Goal: Task Accomplishment & Management: Use online tool/utility

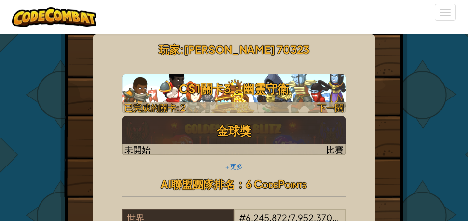
click at [216, 90] on font "CS1關卡3：幽靈守衛" at bounding box center [234, 88] width 110 height 14
click at [219, 92] on font "CS1關卡3：幽靈守衛" at bounding box center [234, 88] width 110 height 14
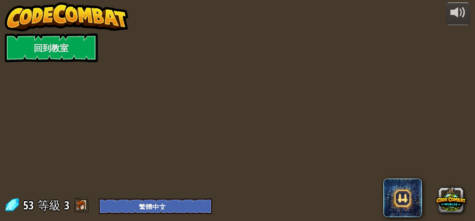
select select "zh-HANT"
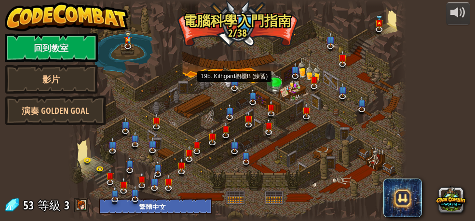
select select "zh-HANT"
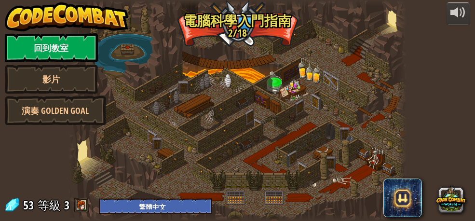
select select "zh-HANT"
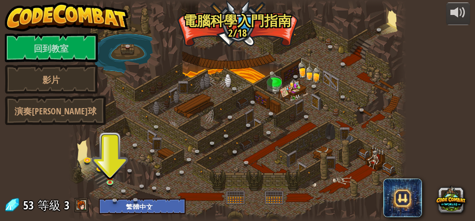
click at [110, 138] on div at bounding box center [237, 110] width 338 height 221
click at [116, 140] on div at bounding box center [237, 110] width 338 height 221
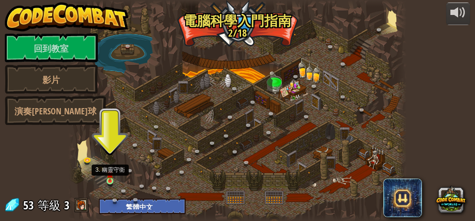
click at [109, 173] on img at bounding box center [110, 173] width 7 height 15
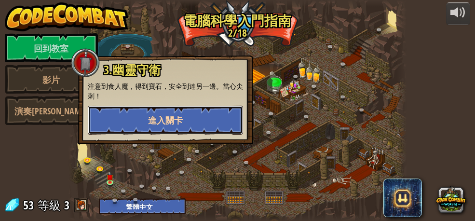
click at [154, 121] on font "進入關卡" at bounding box center [165, 120] width 35 height 12
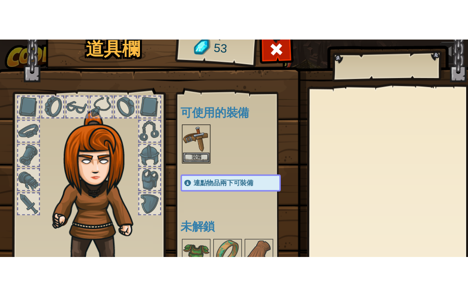
scroll to position [119, 0]
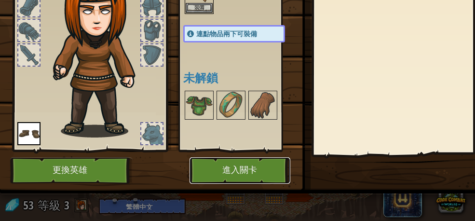
click at [237, 165] on font "進入關卡" at bounding box center [240, 170] width 35 height 10
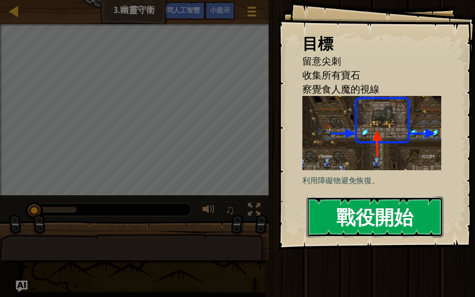
click at [340, 219] on font "戰役開始" at bounding box center [374, 217] width 77 height 26
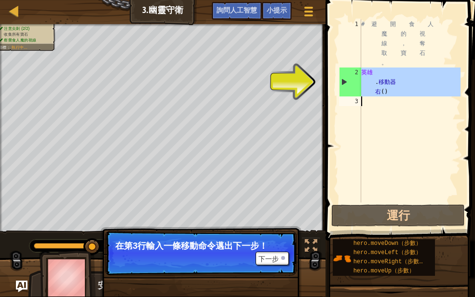
click at [354, 77] on div "2" at bounding box center [351, 82] width 22 height 29
type textarea "hero.moveRight()"
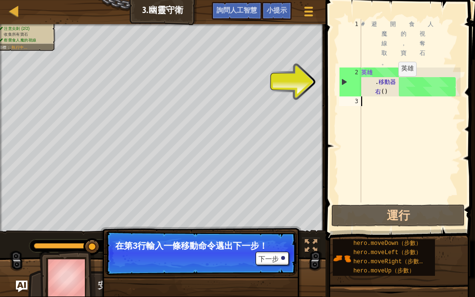
click at [396, 85] on div "# 避 開 食 人 魔 的 視 線 ， 奪 取 寶 石 。 英雄 . 移動器 右 ( )" at bounding box center [409, 139] width 101 height 241
type textarea "hero.moveRight()"
click at [389, 95] on div "# 避 開 食 人 魔 的 視 線 ， 奪 取 寶 石 。 英雄 . 移動器 右 ( )" at bounding box center [409, 139] width 101 height 241
click at [365, 100] on div "# 避 開 食 人 魔 的 視 線 ， 奪 取 寶 石 。 英雄 . 移動器 右 ( )" at bounding box center [409, 139] width 101 height 241
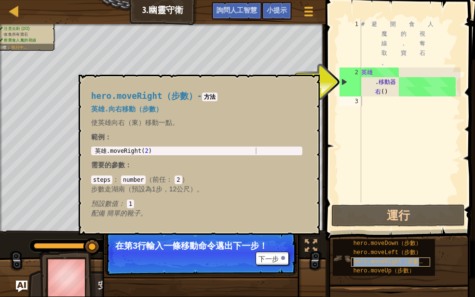
click at [390, 220] on font "hero.moveRight（步數）" at bounding box center [390, 262] width 72 height 7
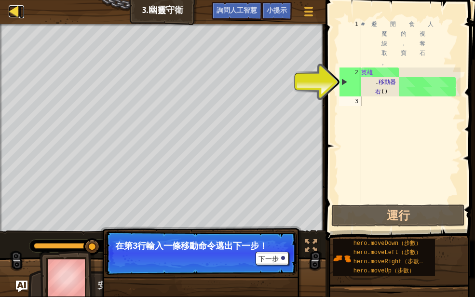
click at [18, 10] on div at bounding box center [15, 11] width 12 height 12
select select "zh-HANT"
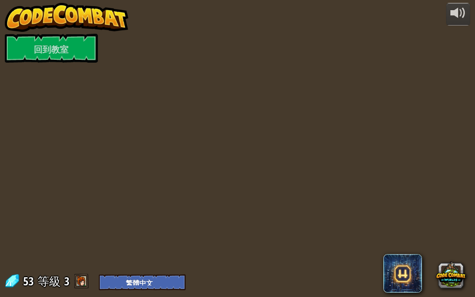
select select "zh-HANT"
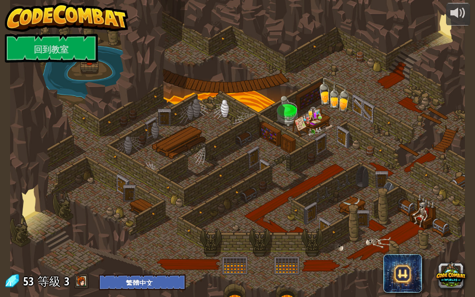
select select "zh-HANT"
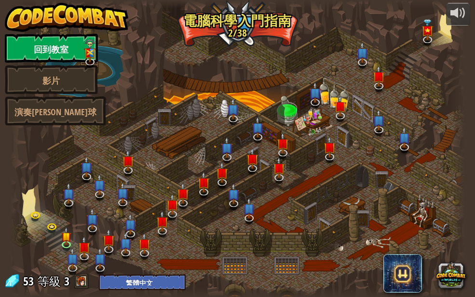
select select "zh-HANT"
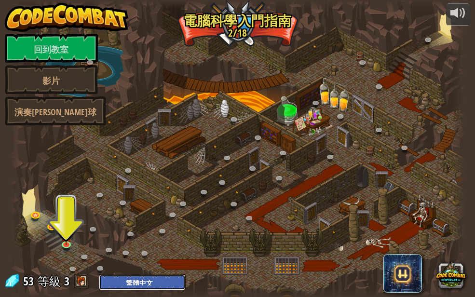
click at [141, 220] on select "英語（美國） 英語（英國） 簡體中文 繁體中文 俄文 西班牙語（ES） 西班牙語（拉丁美洲） 法語 葡萄牙語（葡萄牙） 葡萄牙語（[GEOGRAPHIC_DA…" at bounding box center [142, 282] width 87 height 16
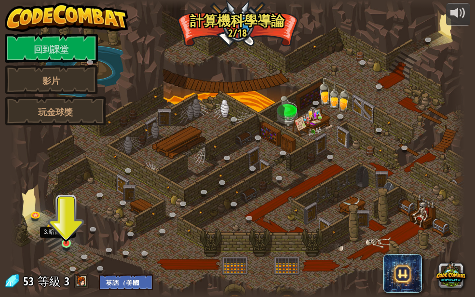
click at [67, 220] on img at bounding box center [66, 232] width 11 height 24
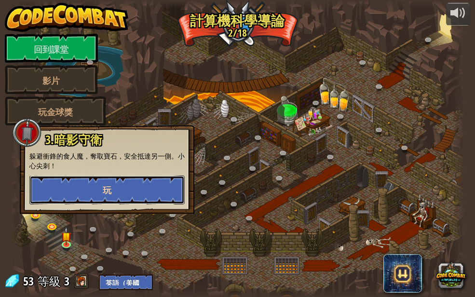
click at [76, 182] on button "玩" at bounding box center [106, 190] width 155 height 29
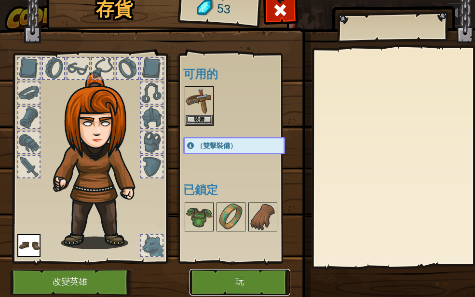
click at [242, 220] on font "玩" at bounding box center [240, 282] width 9 height 10
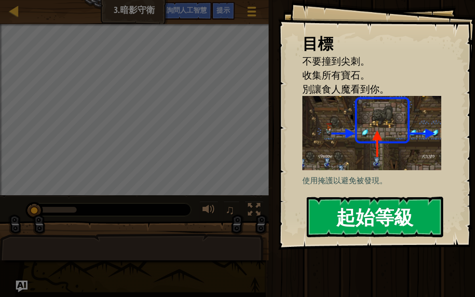
click at [357, 213] on font "起始等級" at bounding box center [374, 217] width 77 height 26
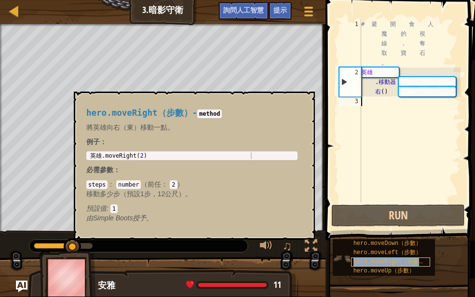
click at [381, 220] on font "hero.moveRight（步數）" at bounding box center [390, 262] width 72 height 7
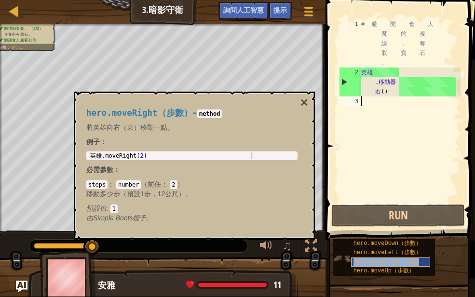
click at [407, 220] on font "hero.moveRight（步數）" at bounding box center [390, 262] width 72 height 7
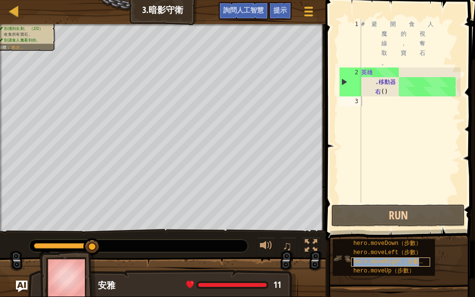
click at [407, 220] on font "hero.moveRight（步數）" at bounding box center [390, 262] width 72 height 7
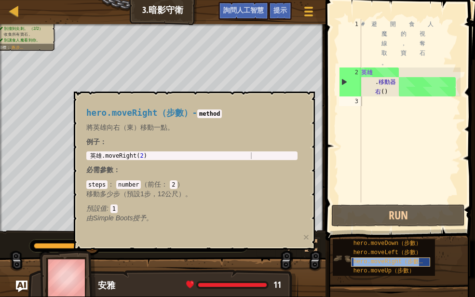
click at [391, 220] on font "hero.moveRight（步數）" at bounding box center [390, 262] width 72 height 7
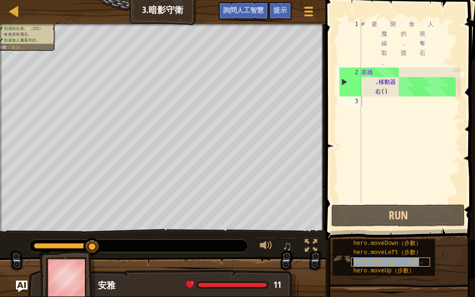
click at [385, 220] on font "hero.moveRight（步數）" at bounding box center [390, 262] width 72 height 7
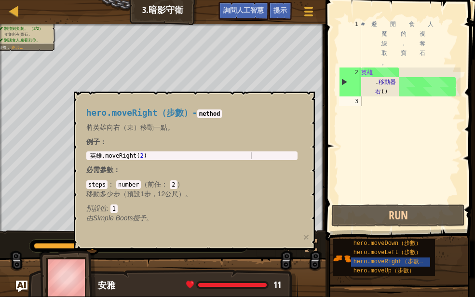
click at [162, 220] on p "由Simple Boots 授予。" at bounding box center [191, 218] width 211 height 10
click at [126, 124] on font "將英雄向右（東）移動一點。" at bounding box center [130, 127] width 88 height 8
click at [394, 105] on div "# 避 開 食 人 魔 的 視 線 ， 奪 取 寶 石 。 英雄 . 移動器 右 ( )" at bounding box center [409, 139] width 101 height 241
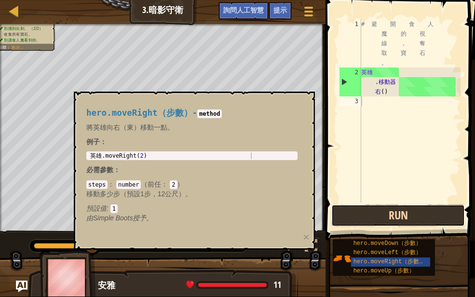
click at [388, 212] on button "Run" at bounding box center [398, 215] width 134 height 22
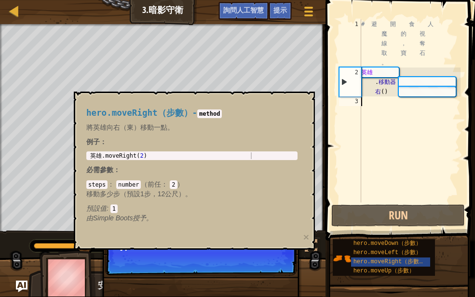
click at [391, 168] on div "# 避 開 食 人 魔 的 視 線 ， 奪 取 寶 石 。 英雄 . 移動器 右 ( )" at bounding box center [409, 139] width 101 height 241
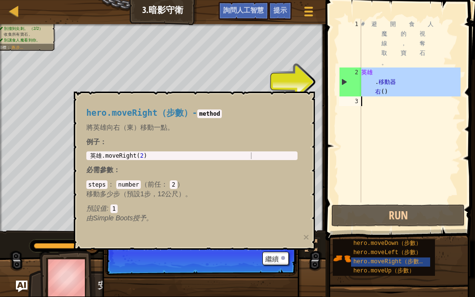
click at [344, 81] on div "2" at bounding box center [351, 82] width 22 height 29
type textarea "hero.moveRight()"
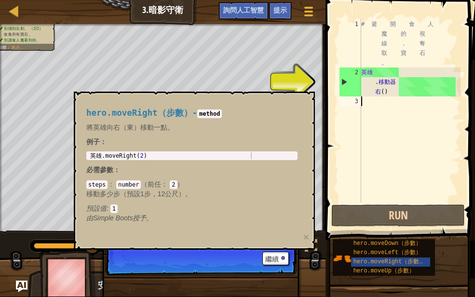
click at [408, 89] on div "# 避 開 食 人 魔 的 視 線 ， 奪 取 寶 石 。 英雄 . 移動器 右 ( )" at bounding box center [409, 139] width 101 height 241
click at [344, 80] on div "2" at bounding box center [351, 82] width 22 height 29
type textarea "hero.moveRight()"
click at [344, 80] on div "2" at bounding box center [351, 82] width 22 height 29
type textarea "hero.moveRight()"
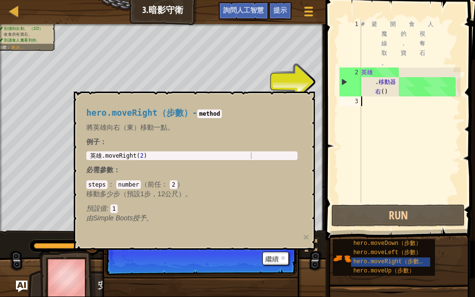
click at [344, 80] on div "2" at bounding box center [351, 82] width 22 height 29
type textarea "hero.moveRight()"
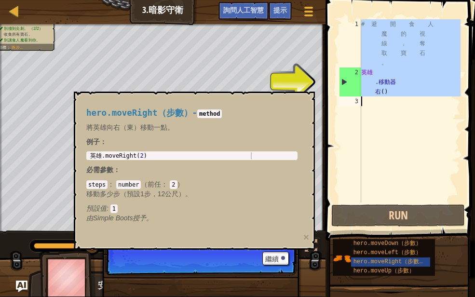
click at [344, 80] on div "2" at bounding box center [351, 82] width 22 height 29
type textarea "hero.moveRight()"
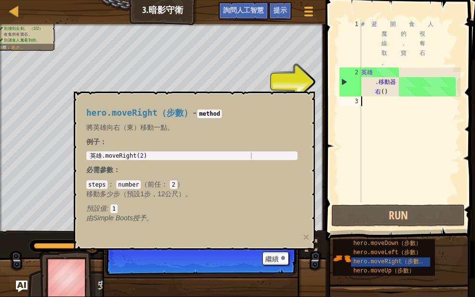
click at [344, 80] on div "2" at bounding box center [351, 82] width 22 height 29
type textarea "hero.moveRight()"
click at [344, 80] on div "2" at bounding box center [351, 82] width 22 height 29
type textarea "hero.moveRight()"
click at [377, 75] on div "# 避 開 食 人 魔 的 視 線 ， 奪 取 寶 石 。 英雄 . 移動器 右 ( )" at bounding box center [409, 139] width 101 height 241
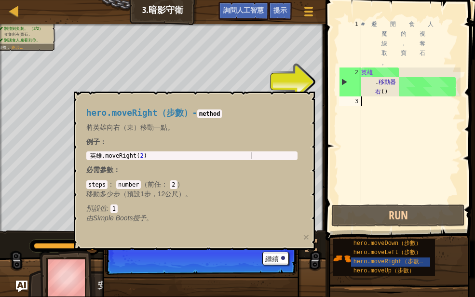
type textarea "hero.moveRight()"
click at [396, 81] on div "# 避 開 食 人 魔 的 視 線 ， 奪 取 寶 石 。 英雄 . 移動器 右 ( )" at bounding box center [409, 139] width 101 height 241
click at [386, 91] on div "# 避 開 食 人 魔 的 視 線 ， 奪 取 寶 石 。 英雄 . 移動器 右 ( )" at bounding box center [409, 139] width 101 height 241
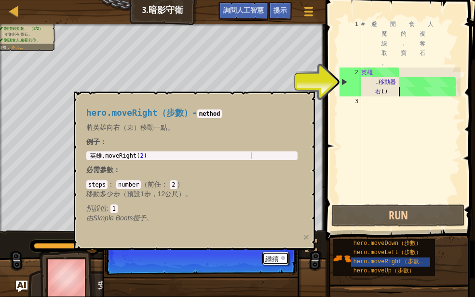
click at [284, 220] on button "繼續" at bounding box center [275, 259] width 27 height 14
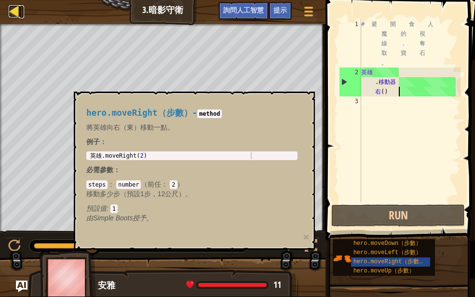
click at [19, 10] on div at bounding box center [15, 11] width 12 height 12
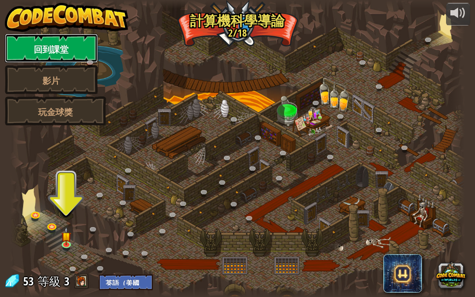
click at [48, 40] on link "回到課堂" at bounding box center [51, 48] width 93 height 29
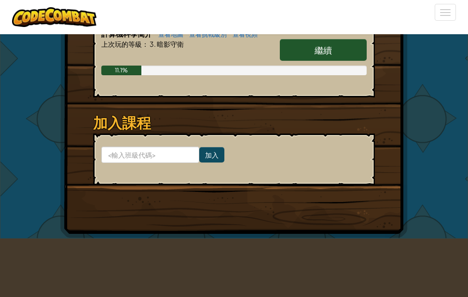
scroll to position [241, 0]
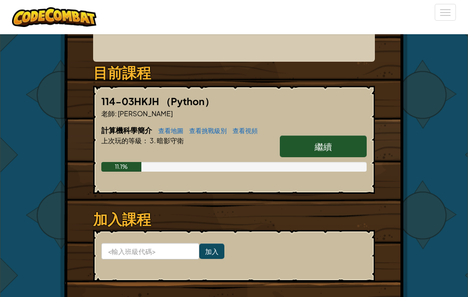
click at [326, 152] on font "繼續" at bounding box center [322, 146] width 17 height 11
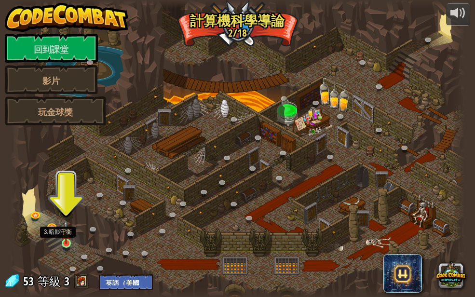
click at [68, 220] on img at bounding box center [66, 232] width 11 height 24
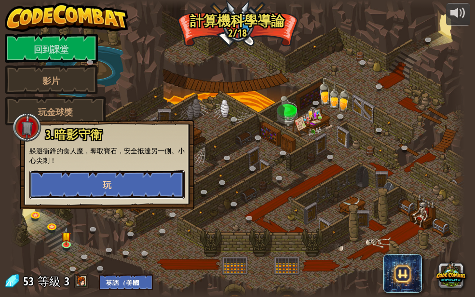
click at [82, 182] on button "玩" at bounding box center [106, 184] width 155 height 29
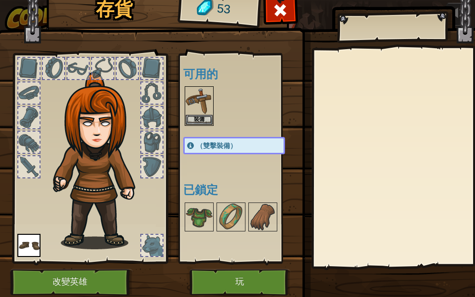
scroll to position [42, 0]
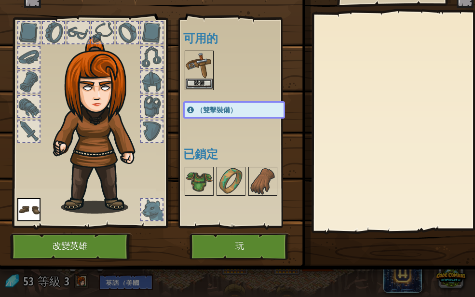
click at [203, 70] on img at bounding box center [199, 65] width 27 height 27
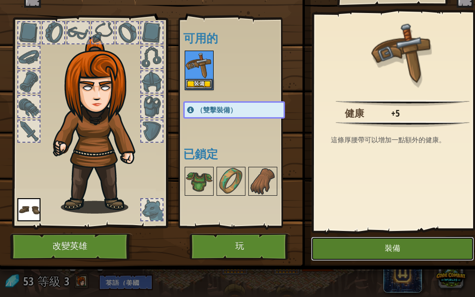
click at [394, 220] on font "裝備" at bounding box center [392, 249] width 15 height 8
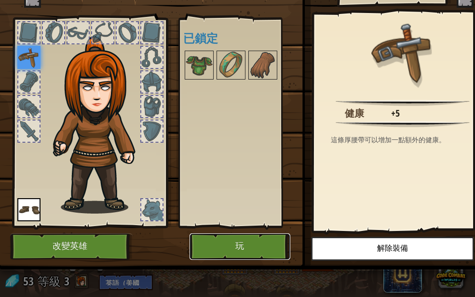
click at [261, 220] on button "玩" at bounding box center [240, 246] width 101 height 27
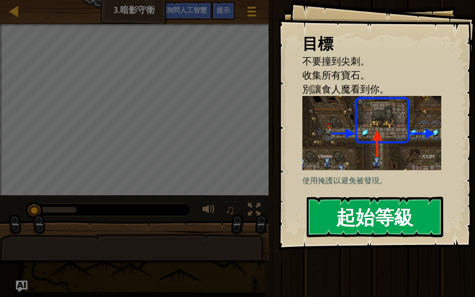
click at [387, 211] on font "起始等級" at bounding box center [374, 217] width 77 height 26
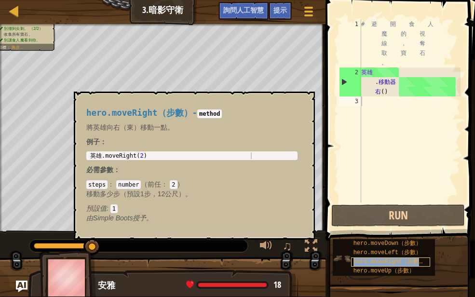
click at [386, 220] on font "hero.moveRight（步數）" at bounding box center [390, 262] width 72 height 7
click at [303, 100] on font "×" at bounding box center [304, 102] width 8 height 15
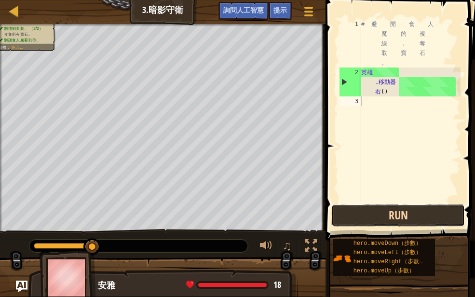
click at [409, 220] on button "Run" at bounding box center [398, 215] width 134 height 22
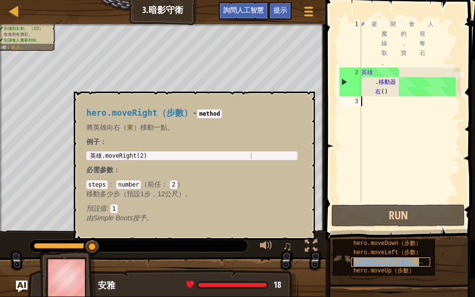
click at [390, 220] on font "hero.moveRight（步數）" at bounding box center [390, 262] width 72 height 7
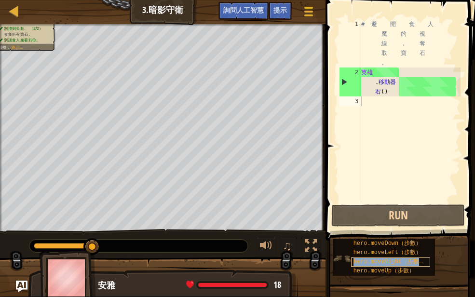
click at [390, 220] on font "hero.moveRight（步數）" at bounding box center [390, 262] width 72 height 7
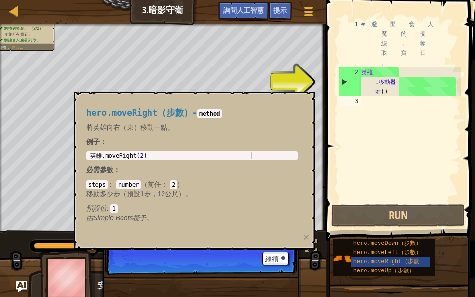
type textarea "ㄘ"
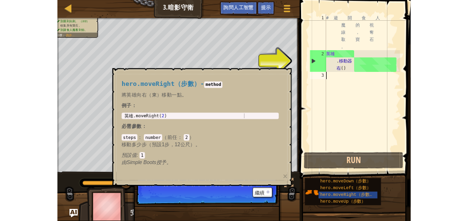
scroll to position [4, 0]
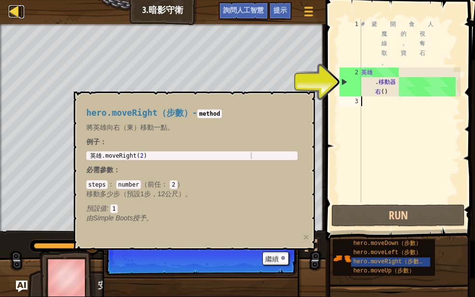
click at [10, 5] on div at bounding box center [15, 11] width 12 height 12
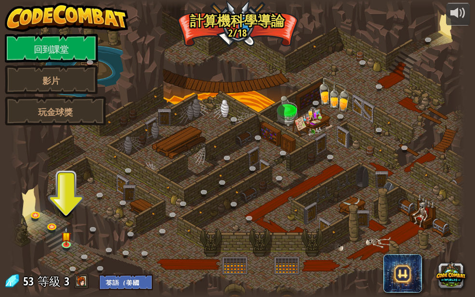
click at [67, 220] on font "3" at bounding box center [66, 280] width 5 height 15
click at [106, 220] on select "英語（美國） 英語（英國） 簡體中文 繁體中文 俄文 西班牙語（ES） 西班牙語（拉丁美洲） 法語 葡萄牙語（葡萄牙） 葡萄牙語（[GEOGRAPHIC_DA…" at bounding box center [126, 282] width 54 height 16
click at [76, 148] on div at bounding box center [237, 148] width 454 height 297
click at [335, 220] on div at bounding box center [237, 148] width 454 height 297
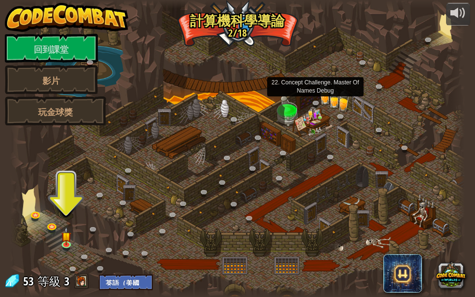
click at [309, 59] on div at bounding box center [237, 148] width 454 height 297
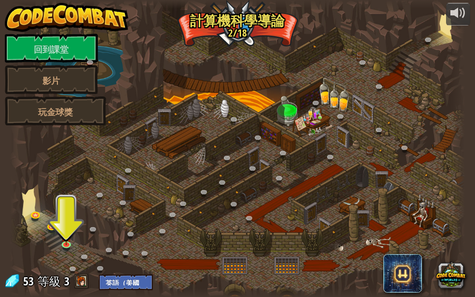
drag, startPoint x: 259, startPoint y: 26, endPoint x: 241, endPoint y: 19, distance: 18.6
click at [254, 24] on div at bounding box center [237, 148] width 454 height 297
drag, startPoint x: 227, startPoint y: 18, endPoint x: 71, endPoint y: 15, distance: 156.3
click at [226, 18] on div at bounding box center [237, 148] width 454 height 297
click at [0, 18] on div "供電 回到課堂 影片 玩金球獎 25. Kithgard 大門（已鎖） 逃離 [GEOGRAPHIC_DATA] 地牢，不要讓守衛抓住你。 26. [PERS…" at bounding box center [237, 148] width 475 height 297
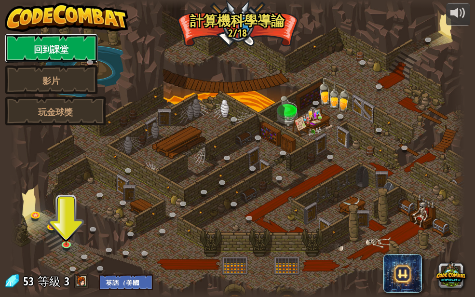
click at [50, 44] on font "回到課堂" at bounding box center [51, 49] width 35 height 12
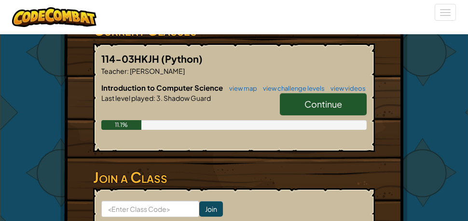
scroll to position [289, 0]
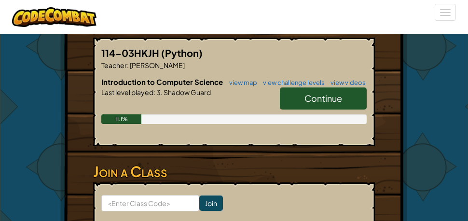
click at [308, 101] on span "Continue" at bounding box center [323, 98] width 38 height 11
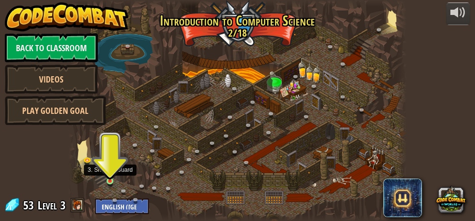
click at [109, 178] on img at bounding box center [110, 173] width 7 height 15
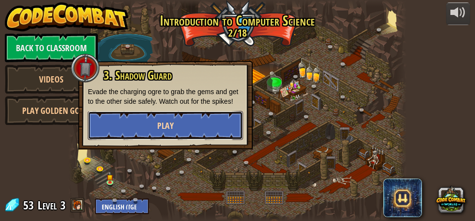
click at [154, 122] on button "Play" at bounding box center [165, 125] width 155 height 29
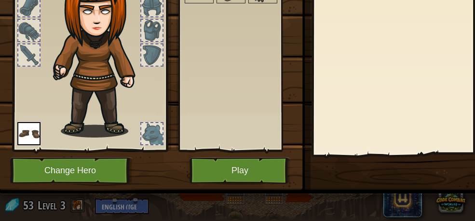
scroll to position [119, 0]
click at [254, 157] on button "Play" at bounding box center [240, 170] width 101 height 27
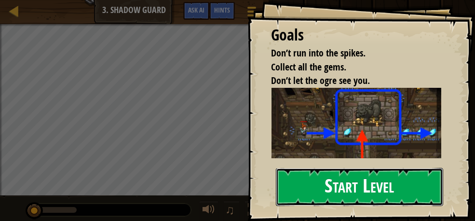
click at [352, 187] on button "Start Level" at bounding box center [360, 187] width 168 height 38
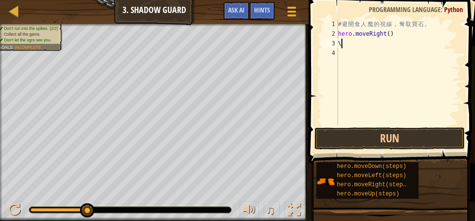
scroll to position [4, 0]
type textarea "\"
type textarea "h"
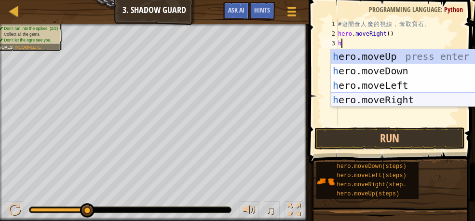
click at [359, 95] on div "h ero.moveUp press enter h ero.moveDown press enter h ero.moveLeft press enter …" at bounding box center [422, 92] width 182 height 87
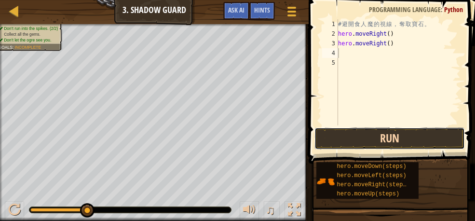
click at [362, 132] on button "Run" at bounding box center [389, 138] width 150 height 22
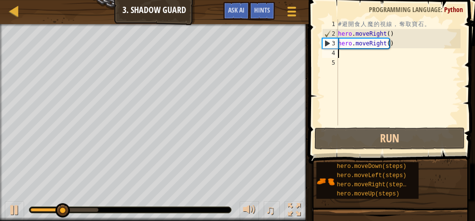
type textarea "h"
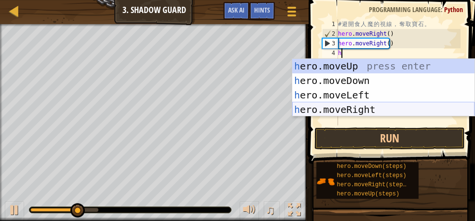
click at [360, 102] on div "h ero.moveUp press enter h ero.moveDown press enter h ero.moveLeft press enter …" at bounding box center [383, 102] width 182 height 87
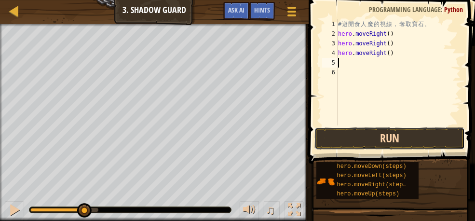
click at [373, 137] on button "Run" at bounding box center [389, 138] width 150 height 22
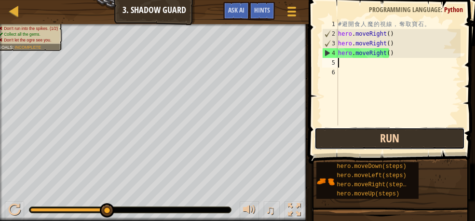
click at [370, 131] on button "Run" at bounding box center [389, 138] width 150 height 22
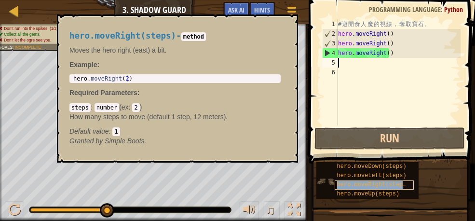
click at [387, 183] on span "hero.moveRight(steps)" at bounding box center [373, 184] width 73 height 7
click at [251, 125] on div "steps : number ( ex : 2 ) How many steps to move (default 1 step, 12 meters). D…" at bounding box center [174, 119] width 211 height 34
click at [290, 22] on button "×" at bounding box center [288, 26] width 8 height 14
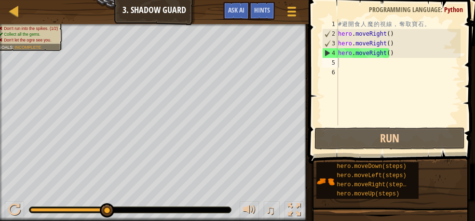
click at [340, 63] on div "# 避 開 食 人 魔 的 視 線 ， 奪 取 寶 石 。 hero . moveRight ( ) hero . moveRight ( ) hero . …" at bounding box center [398, 81] width 124 height 125
type textarea "h"
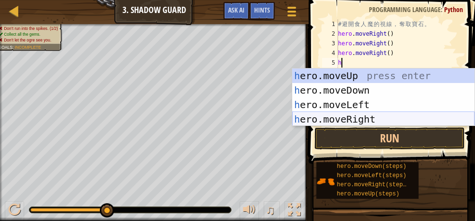
click at [362, 118] on div "h ero.moveUp press enter h ero.moveDown press enter h ero.moveLeft press enter …" at bounding box center [383, 111] width 182 height 87
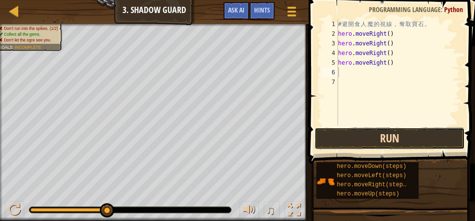
click at [368, 139] on button "Run" at bounding box center [389, 138] width 150 height 22
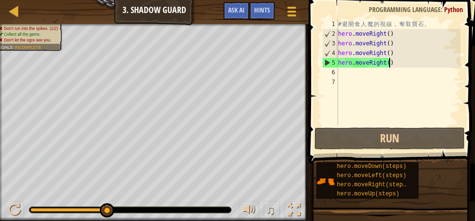
click at [390, 65] on div "# 避 開 食 人 魔 的 視 線 ， 奪 取 寶 石 。 hero . moveRight ( ) hero . moveRight ( ) hero . …" at bounding box center [398, 81] width 124 height 125
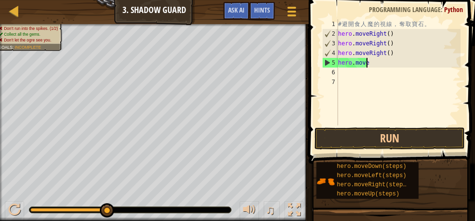
type textarea "h"
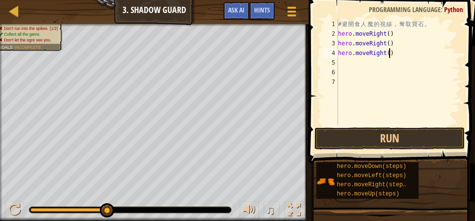
click at [393, 50] on div "# 避 開 食 人 魔 的 視 線 ， 奪 取 寶 石 。 hero . moveRight ( ) hero . moveRight ( ) hero . …" at bounding box center [398, 81] width 124 height 125
type textarea "h"
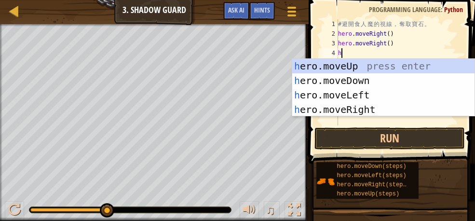
click at [409, 41] on div "# 避 開 食 人 魔 的 視 線 ， 奪 取 寶 石 。 hero . moveRight ( ) hero . moveRight ( ) h" at bounding box center [398, 81] width 124 height 125
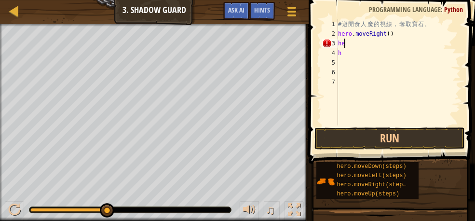
type textarea "h"
type textarea "k"
type textarea "h"
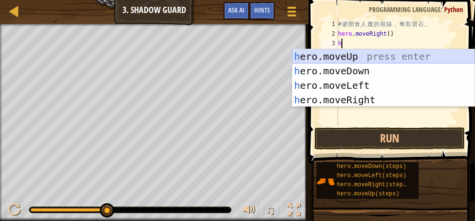
click at [310, 53] on div "h ero.moveUp press enter h ero.moveDown press enter h ero.moveLeft press enter …" at bounding box center [383, 92] width 182 height 87
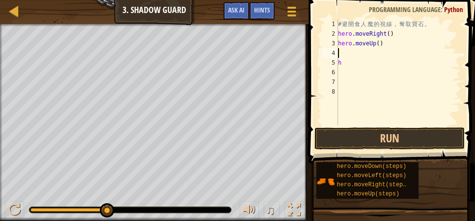
type textarea "h"
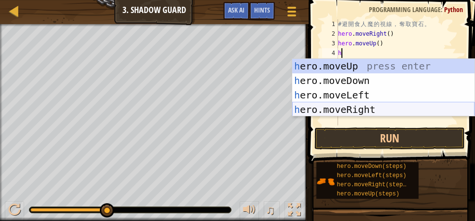
click at [332, 111] on div "h ero.moveUp press enter h ero.moveDown press enter h ero.moveLeft press enter …" at bounding box center [383, 102] width 182 height 87
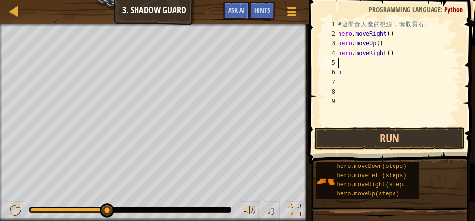
type textarea "h"
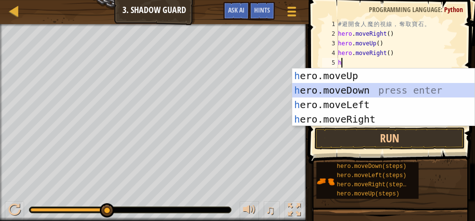
click at [327, 84] on div "h ero.moveUp press enter h ero.moveDown press enter h ero.moveLeft press enter …" at bounding box center [383, 111] width 182 height 87
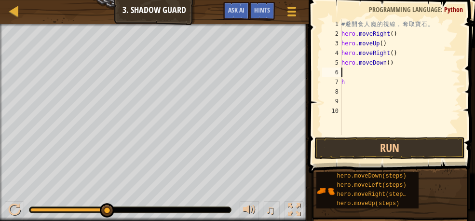
type textarea "h"
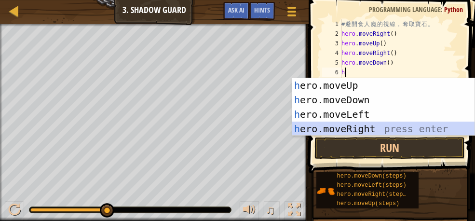
click at [354, 124] on div "h ero.moveUp press enter h ero.moveDown press enter h ero.moveLeft press enter …" at bounding box center [383, 121] width 182 height 87
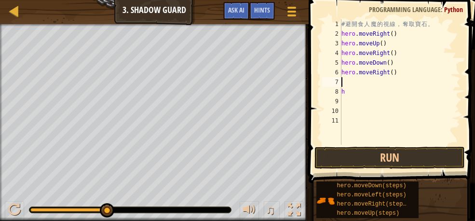
click at [352, 92] on div "# 避 開 食 人 魔 的 視 線 ， 奪 取 寶 石 。 hero . moveRight ( ) hero . moveUp ( ) hero . mov…" at bounding box center [400, 91] width 121 height 145
type textarea "h"
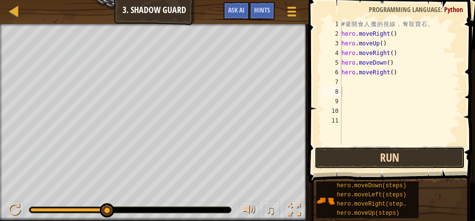
click at [327, 151] on button "Run" at bounding box center [389, 158] width 150 height 22
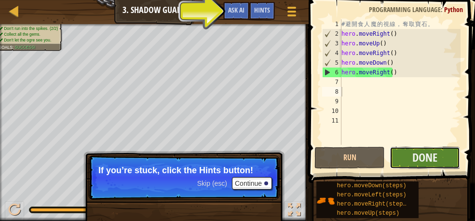
click at [400, 158] on button "Done" at bounding box center [425, 158] width 70 height 22
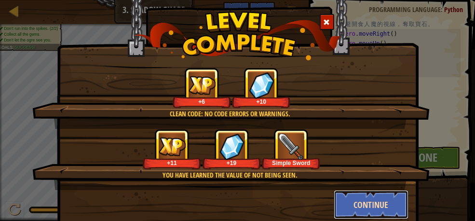
click at [356, 206] on button "Continue" at bounding box center [371, 204] width 75 height 29
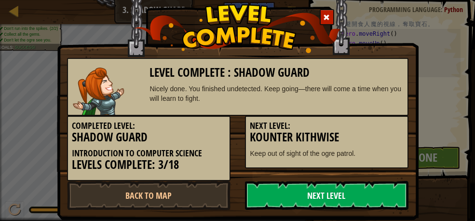
click at [339, 194] on link "Next Level" at bounding box center [327, 195] width 164 height 29
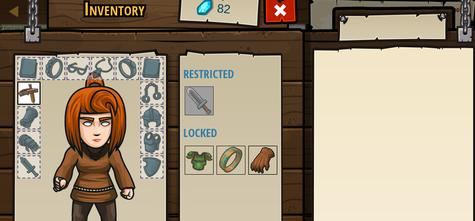
scroll to position [119, 0]
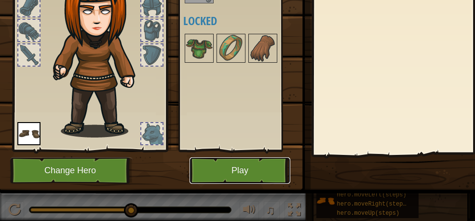
click at [259, 158] on button "Play" at bounding box center [240, 170] width 101 height 27
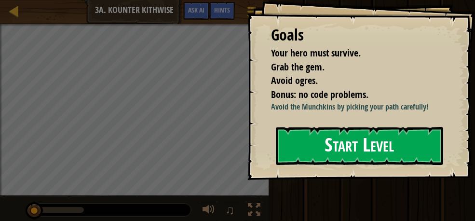
click at [290, 143] on button "Start Level" at bounding box center [360, 146] width 168 height 38
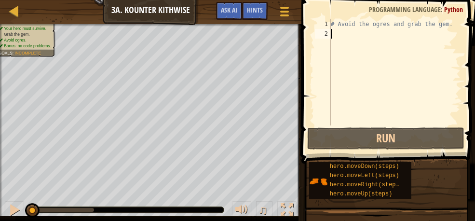
type textarea "h"
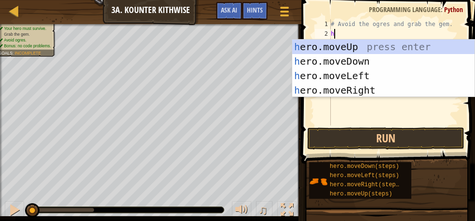
scroll to position [4, 0]
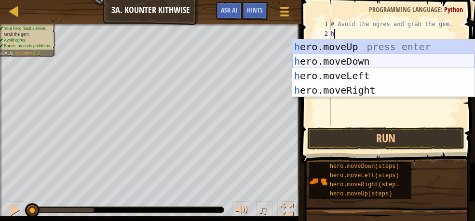
click at [347, 55] on div "h ero.moveUp press enter h ero.moveDown press enter h ero.moveLeft press enter …" at bounding box center [383, 83] width 182 height 87
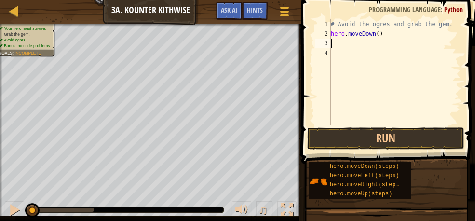
type textarea "h"
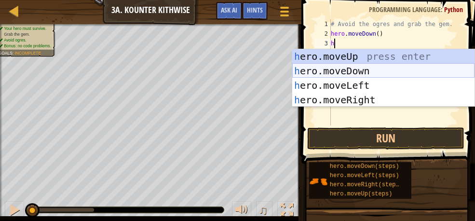
click at [351, 69] on div "h ero.moveUp press enter h ero.moveDown press enter h ero.moveLeft press enter …" at bounding box center [383, 92] width 182 height 87
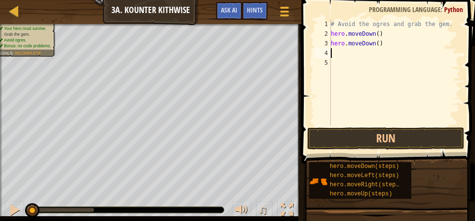
type textarea "h"
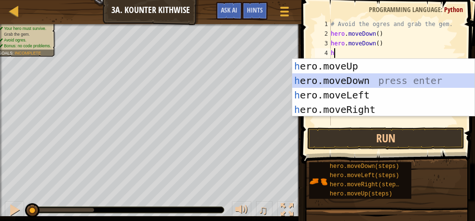
click at [347, 82] on div "h ero.moveUp press enter h ero.moveDown press enter h ero.moveLeft press enter …" at bounding box center [383, 102] width 182 height 87
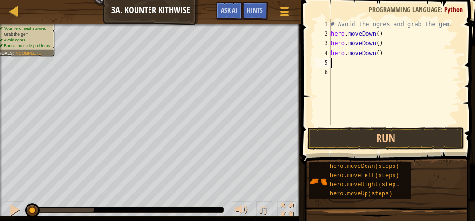
type textarea "h"
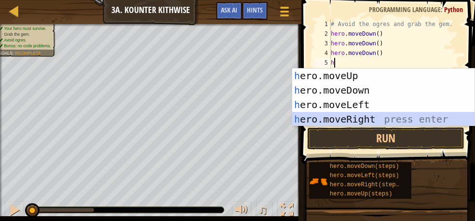
click at [350, 114] on div "h ero.moveUp press enter h ero.moveDown press enter h ero.moveLeft press enter …" at bounding box center [383, 111] width 182 height 87
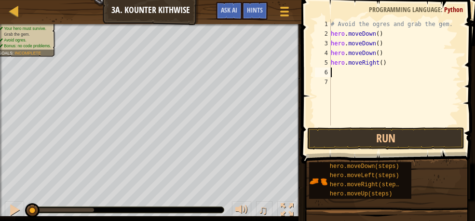
type textarea "h"
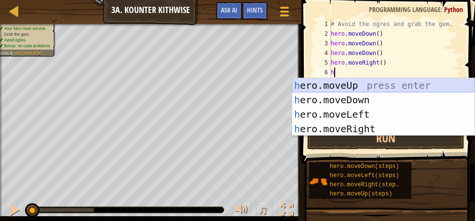
click at [334, 82] on div "h ero.moveUp press enter h ero.moveDown press enter h ero.moveLeft press enter …" at bounding box center [383, 121] width 182 height 87
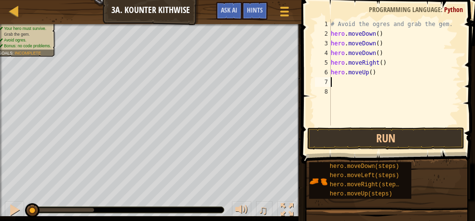
type textarea "h"
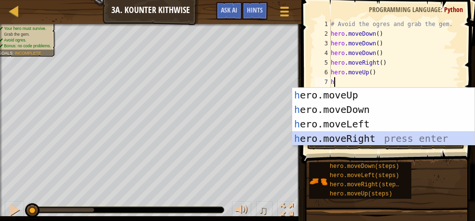
click at [327, 135] on div "h ero.moveUp press enter h ero.moveDown press enter h ero.moveLeft press enter …" at bounding box center [383, 131] width 182 height 87
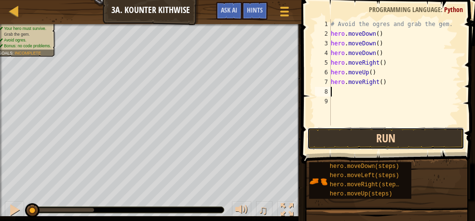
click at [372, 133] on button "Run" at bounding box center [385, 138] width 157 height 22
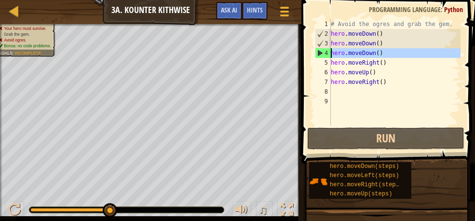
click at [320, 51] on div "4" at bounding box center [322, 53] width 15 height 10
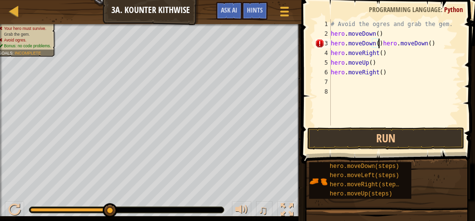
click at [433, 47] on div "# Avoid the ogres and grab the gem. hero . moveDown ( ) hero . moveDown ( ) her…" at bounding box center [395, 81] width 132 height 125
click at [332, 54] on div "# Avoid the ogres and grab the gem. hero . moveDown ( ) hero . moveDown ( ) her…" at bounding box center [395, 81] width 132 height 125
type textarea "hero.moveRight()"
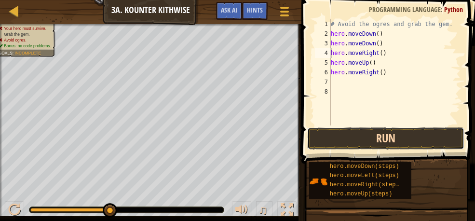
click at [356, 135] on button "Run" at bounding box center [385, 138] width 157 height 22
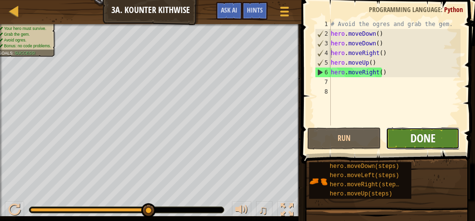
click at [411, 137] on span "Done" at bounding box center [422, 137] width 25 height 15
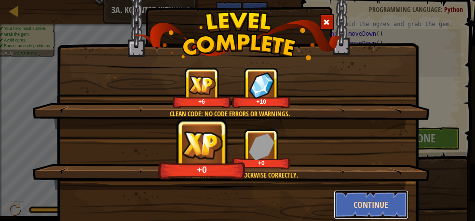
click at [348, 204] on button "Continue" at bounding box center [371, 204] width 75 height 29
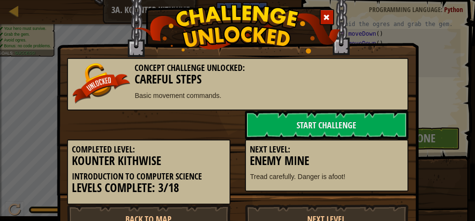
scroll to position [37, 0]
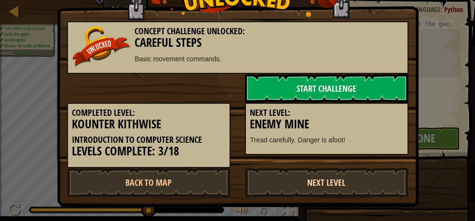
click at [311, 177] on link "Next Level" at bounding box center [327, 182] width 164 height 29
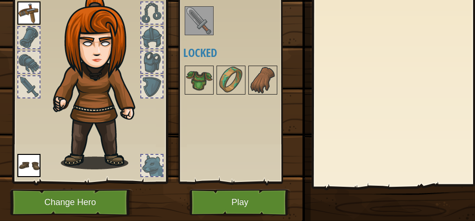
scroll to position [119, 0]
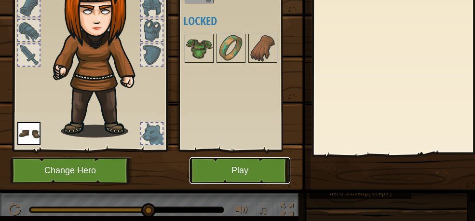
click at [254, 162] on button "Play" at bounding box center [240, 170] width 101 height 27
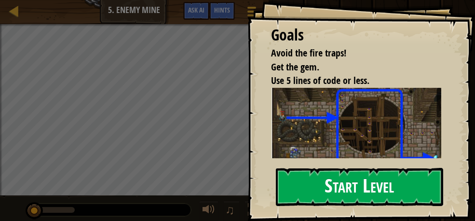
click at [319, 178] on button "Start Level" at bounding box center [360, 187] width 168 height 38
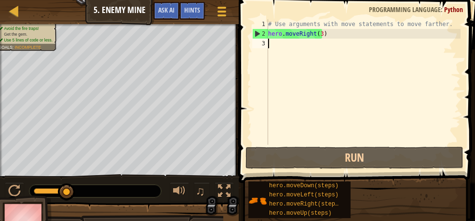
type textarea "h"
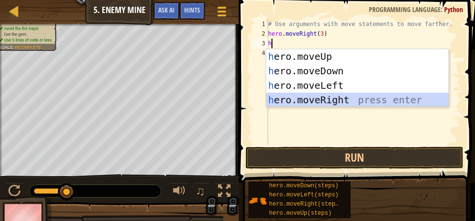
click at [320, 97] on div "h ero.moveUp press enter h ero.moveDown press enter h ero.moveLeft press enter …" at bounding box center [357, 92] width 182 height 87
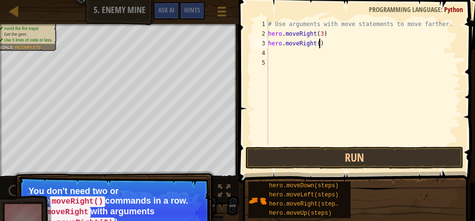
click at [320, 46] on div "# Use arguments with move statements to move farther. hero . moveRight ( 3 ) he…" at bounding box center [363, 91] width 194 height 145
type textarea "h"
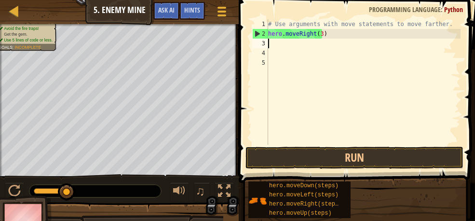
type textarea "h"
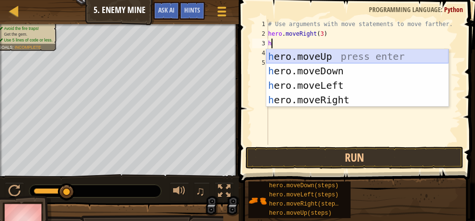
click at [299, 57] on div "h ero.moveUp press enter h ero.moveDown press enter h ero.moveLeft press enter …" at bounding box center [357, 92] width 182 height 87
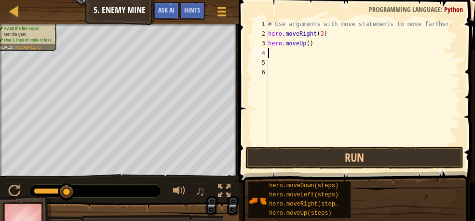
type textarea "h"
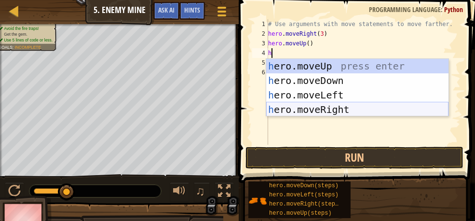
click at [318, 109] on div "h ero.moveUp press enter h ero.moveDown press enter h ero.moveLeft press enter …" at bounding box center [357, 102] width 182 height 87
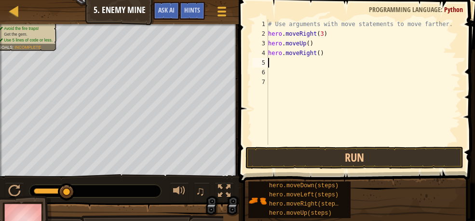
type textarea "h"
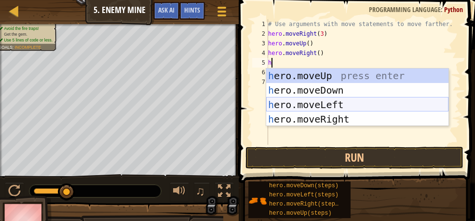
click at [306, 97] on div "h ero.moveUp press enter h ero.moveDown press enter h ero.moveLeft press enter …" at bounding box center [357, 111] width 182 height 87
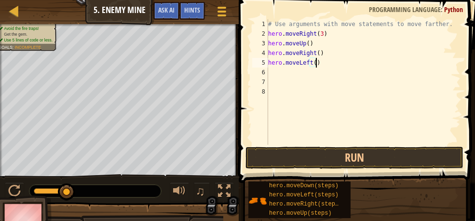
click at [319, 63] on div "# Use arguments with move statements to move farther. hero . moveRight ( 3 ) he…" at bounding box center [363, 91] width 194 height 145
type textarea "h"
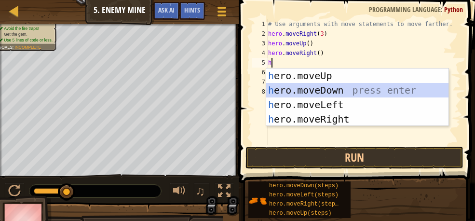
click at [334, 88] on div "h ero.moveUp press enter h ero.moveDown press enter h ero.moveLeft press enter …" at bounding box center [357, 111] width 182 height 87
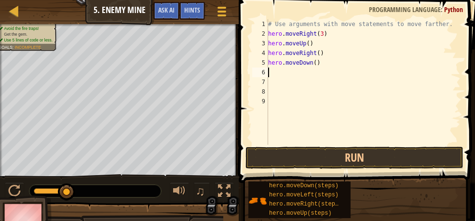
click at [314, 66] on div "# Use arguments with move statements to move farther. hero . moveRight ( 3 ) he…" at bounding box center [363, 91] width 194 height 145
click at [313, 64] on div "# Use arguments with move statements to move farther. hero . moveRight ( 3 ) he…" at bounding box center [363, 91] width 194 height 145
type textarea "hero.moveDown(3)"
click at [347, 117] on div "# Use arguments with move statements to move farther. hero . moveRight ( 3 ) he…" at bounding box center [363, 91] width 194 height 145
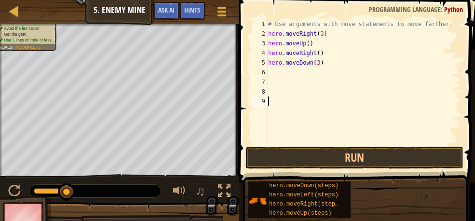
scroll to position [4, 0]
click at [268, 71] on div "# Use arguments with move statements to move farther. hero . moveRight ( 3 ) he…" at bounding box center [363, 91] width 194 height 145
type textarea "h"
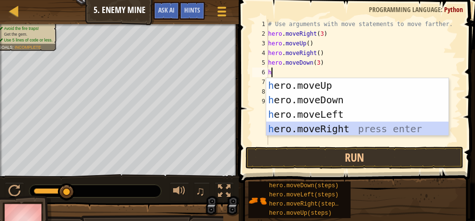
click at [319, 128] on div "h ero.moveUp press enter h ero.moveDown press enter h ero.moveLeft press enter …" at bounding box center [357, 121] width 182 height 87
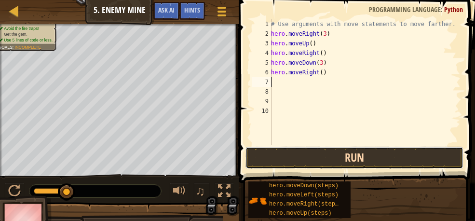
click at [334, 152] on button "Run" at bounding box center [354, 158] width 218 height 22
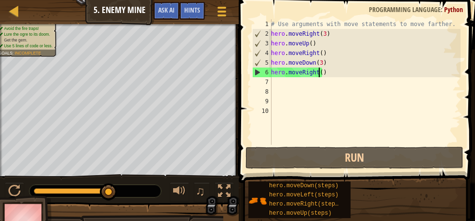
click at [319, 72] on div "# Use arguments with move statements to move farther. hero . moveRight ( 3 ) he…" at bounding box center [364, 91] width 191 height 145
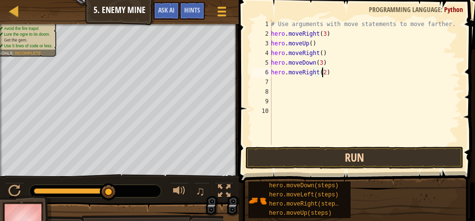
type textarea "hero.moveRight(2)"
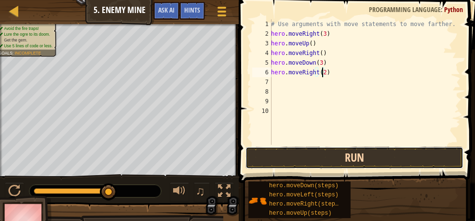
click at [279, 153] on button "Run" at bounding box center [354, 158] width 218 height 22
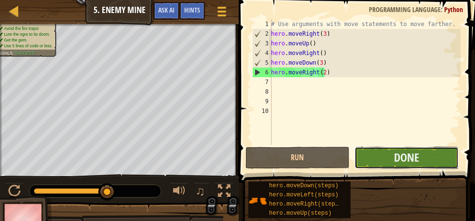
click at [434, 153] on button "Done" at bounding box center [406, 158] width 104 height 22
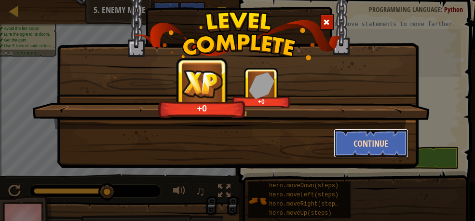
click at [388, 142] on button "Continue" at bounding box center [371, 143] width 75 height 29
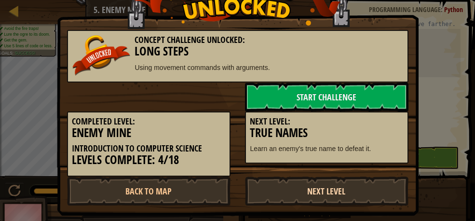
scroll to position [37, 0]
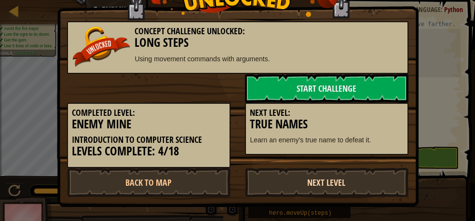
click at [320, 183] on link "Next Level" at bounding box center [327, 182] width 164 height 29
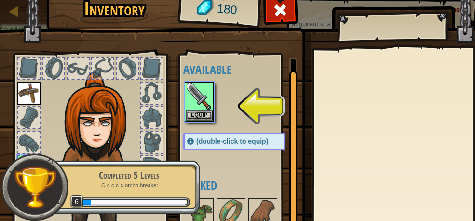
scroll to position [119, 0]
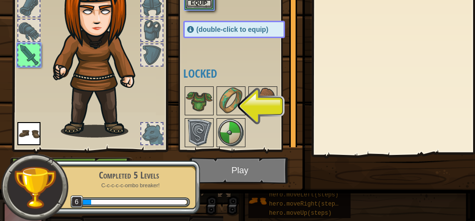
click at [225, 165] on img at bounding box center [242, 18] width 491 height 350
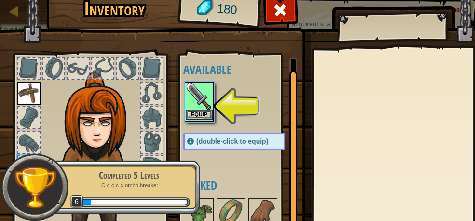
click at [204, 104] on img at bounding box center [199, 96] width 27 height 27
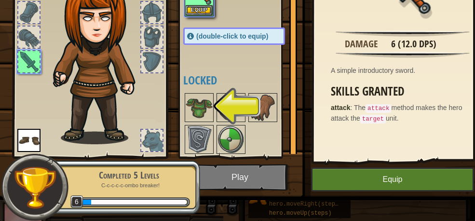
scroll to position [119, 0]
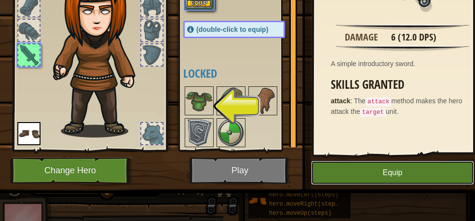
click at [373, 166] on button "Equip" at bounding box center [392, 173] width 163 height 24
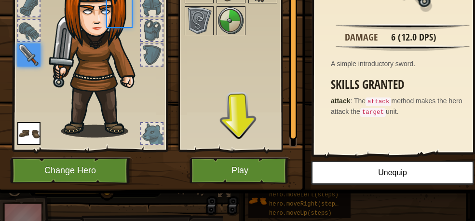
scroll to position [0, 0]
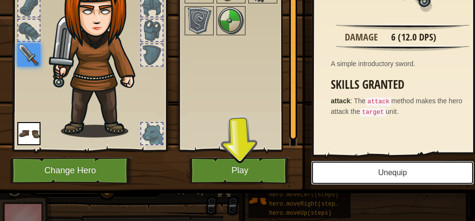
click at [357, 169] on button "Unequip" at bounding box center [392, 173] width 163 height 24
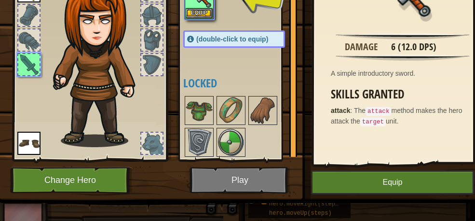
scroll to position [119, 0]
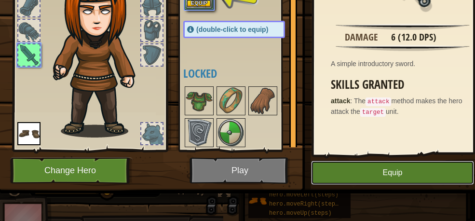
click at [351, 161] on button "Equip" at bounding box center [392, 173] width 163 height 24
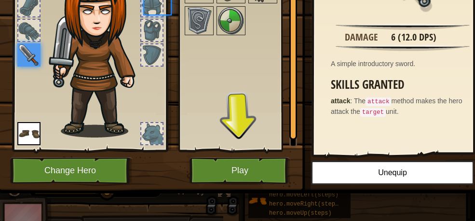
scroll to position [0, 0]
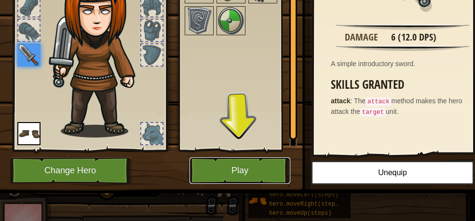
click at [258, 165] on button "Play" at bounding box center [240, 170] width 101 height 27
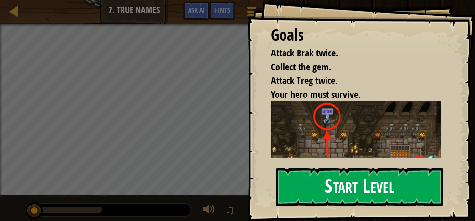
click at [354, 197] on button "Start Level" at bounding box center [360, 187] width 168 height 38
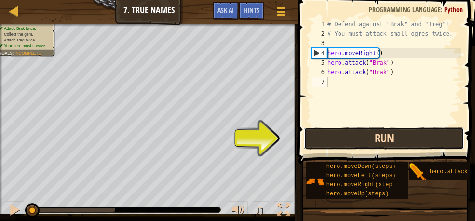
click at [429, 136] on button "Run" at bounding box center [384, 138] width 161 height 22
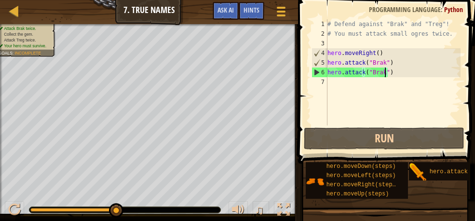
click at [384, 74] on div "# Defend against "Brak" and "Treg"! # You must attack small ogres twice. hero .…" at bounding box center [393, 81] width 135 height 125
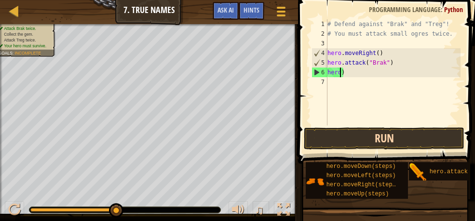
type textarea ")"
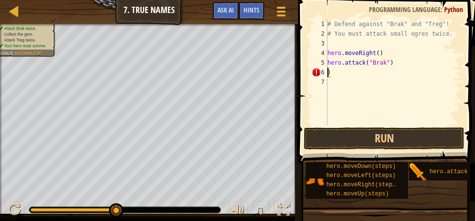
click at [334, 75] on div "# Defend against "Brak" and "Treg"! # You must attack small ogres twice. hero .…" at bounding box center [393, 81] width 135 height 125
type textarea "h"
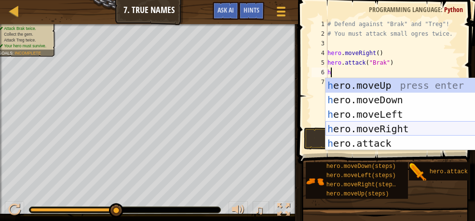
click at [368, 124] on div "h ero.moveUp press enter h ero.moveDown press enter h ero.moveLeft press enter …" at bounding box center [417, 128] width 182 height 101
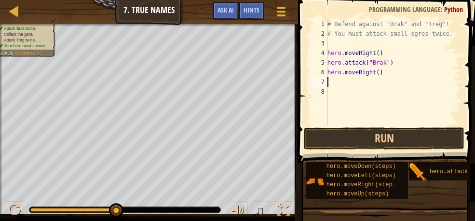
click at [375, 73] on div "# Defend against "Brak" and "Treg"! # You must attack small ogres twice. hero .…" at bounding box center [393, 81] width 135 height 125
type textarea "hero.moveRight(2)"
click at [358, 99] on div "# Defend against "Brak" and "Treg"! # You must attack small ogres twice. hero .…" at bounding box center [393, 81] width 135 height 125
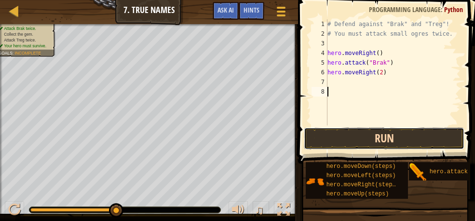
click at [356, 137] on button "Run" at bounding box center [384, 138] width 161 height 22
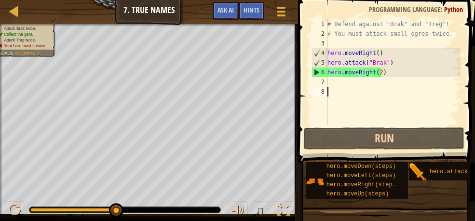
click at [377, 74] on div "# Defend against "Brak" and "Treg"! # You must attack small ogres twice. hero .…" at bounding box center [393, 81] width 135 height 125
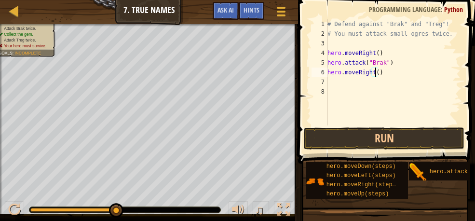
click at [386, 73] on div "# Defend against "Brak" and "Treg"! # You must attack small ogres twice. hero .…" at bounding box center [393, 81] width 135 height 125
type textarea "h"
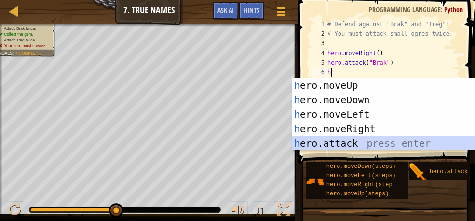
click at [361, 142] on div "h ero.moveUp press enter h ero.moveDown press enter h ero.moveLeft press enter …" at bounding box center [383, 128] width 182 height 101
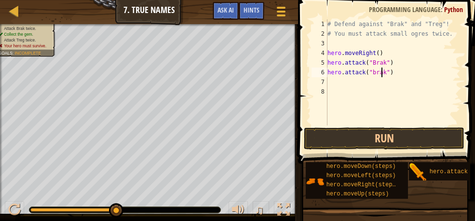
scroll to position [4, 4]
click at [371, 71] on div "# Defend against "Brak" and "Treg"! # You must attack small ogres twice. hero .…" at bounding box center [393, 81] width 135 height 125
type textarea "hero.attack("Brak")"
click at [380, 89] on div "# Defend against "Brak" and "Treg"! # You must attack small ogres twice. hero .…" at bounding box center [393, 81] width 135 height 125
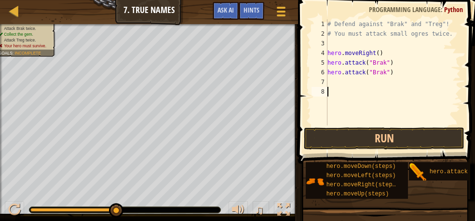
scroll to position [4, 0]
click at [333, 135] on button "Run" at bounding box center [384, 138] width 161 height 22
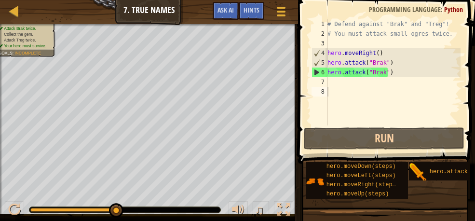
click at [58, 2] on div "Map Introduction to Computer Science 7. True Names Game Menu Done Hints Ask AI" at bounding box center [149, 12] width 298 height 24
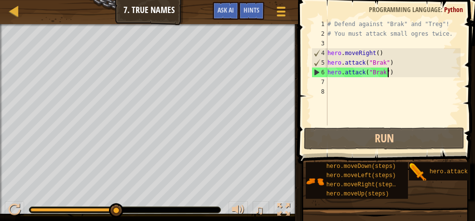
click at [394, 74] on div "# Defend against "Brak" and "Treg"! # You must attack small ogres twice. hero .…" at bounding box center [393, 81] width 135 height 125
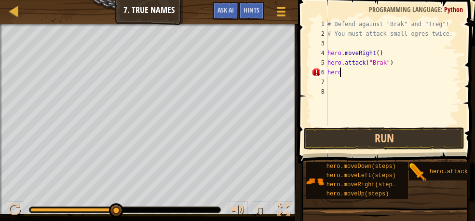
type textarea "h"
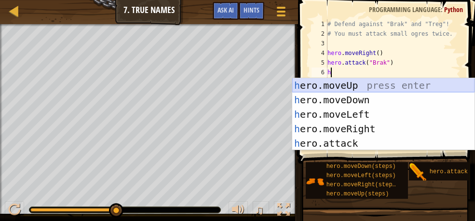
click at [323, 83] on div "h ero.moveUp press enter h ero.moveDown press enter h ero.moveLeft press enter …" at bounding box center [383, 128] width 182 height 101
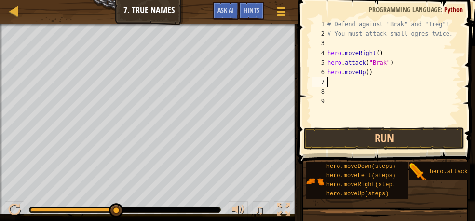
type textarea "h"
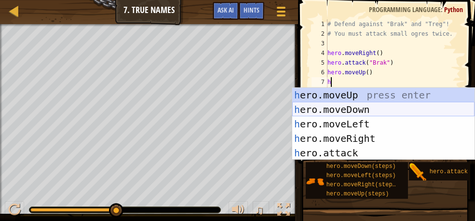
click at [337, 106] on div "h ero.moveUp press enter h ero.moveDown press enter h ero.moveLeft press enter …" at bounding box center [383, 138] width 182 height 101
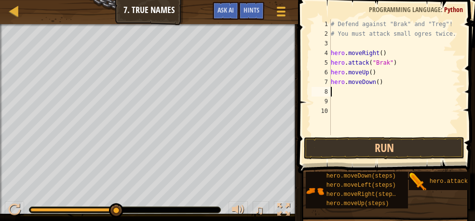
type textarea "h"
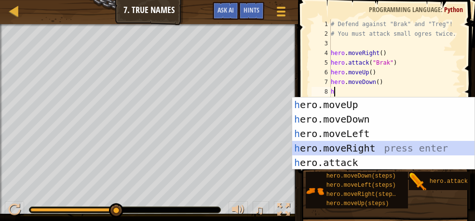
click at [337, 145] on div "h ero.moveUp press enter h ero.moveDown press enter h ero.moveLeft press enter …" at bounding box center [383, 147] width 182 height 101
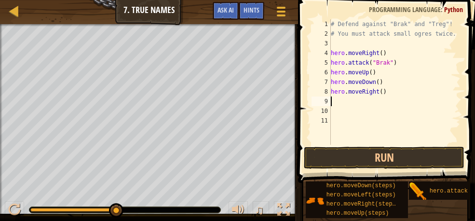
click at [377, 93] on div "# Defend against "Brak" and "Treg"! # You must attack small ogres twice. hero .…" at bounding box center [395, 91] width 132 height 145
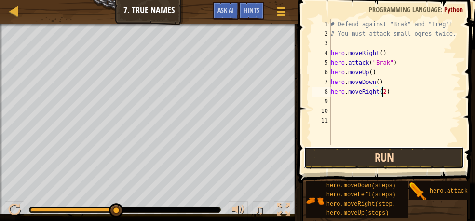
click at [392, 155] on button "Run" at bounding box center [384, 158] width 161 height 22
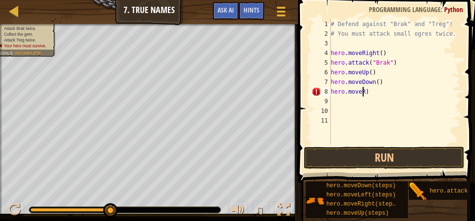
scroll to position [4, 1]
type textarea ")"
click at [334, 94] on div "# Defend against "Brak" and "Treg"! # You must attack small ogres twice. hero .…" at bounding box center [395, 91] width 132 height 145
click at [380, 81] on div "# Defend against "Brak" and "Treg"! # You must attack small ogres twice. hero .…" at bounding box center [395, 91] width 132 height 145
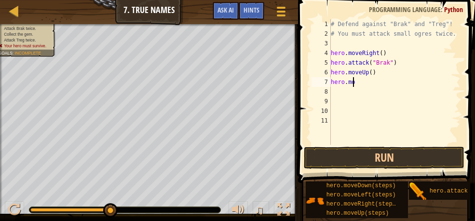
type textarea "h"
click at [375, 70] on div "# Defend against "Brak" and "Treg"! # You must attack small ogres twice. hero .…" at bounding box center [395, 91] width 132 height 145
type textarea "h"
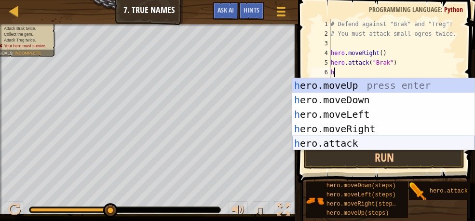
click at [348, 143] on div "h ero.moveUp press enter h ero.moveDown press enter h ero.moveLeft press enter …" at bounding box center [383, 128] width 182 height 101
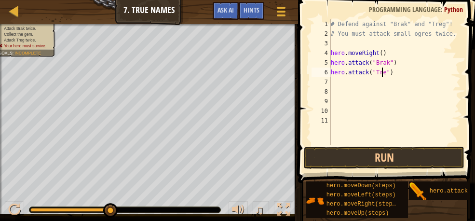
scroll to position [4, 4]
type textarea "hero.attack("Treg")"
click at [337, 78] on div "# Defend against "Brak" and "Treg"! # You must attack small ogres twice. hero .…" at bounding box center [395, 91] width 132 height 145
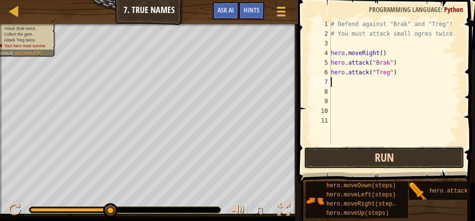
click at [386, 154] on button "Run" at bounding box center [384, 158] width 161 height 22
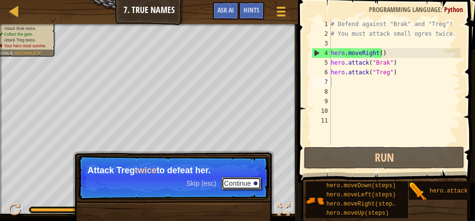
click at [233, 182] on button "Continue" at bounding box center [241, 183] width 40 height 13
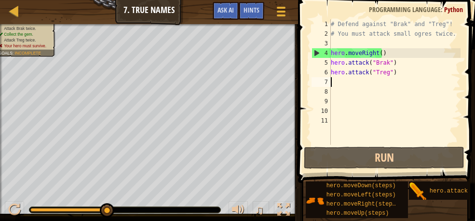
click at [388, 53] on div "# Defend against "Brak" and "Treg"! # You must attack small ogres twice. hero .…" at bounding box center [395, 91] width 132 height 145
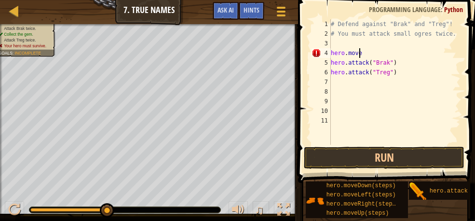
type textarea "h"
click at [11, 11] on div at bounding box center [15, 11] width 12 height 12
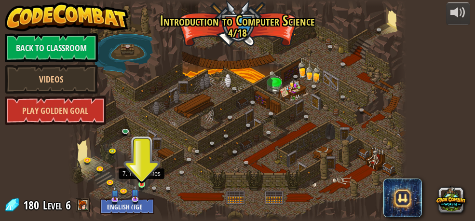
click at [141, 183] on img at bounding box center [141, 177] width 7 height 15
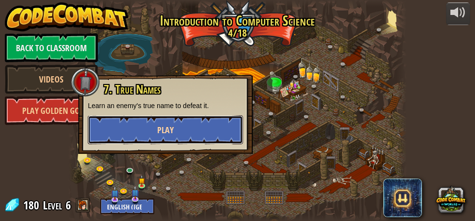
click at [144, 136] on button "Play" at bounding box center [165, 129] width 155 height 29
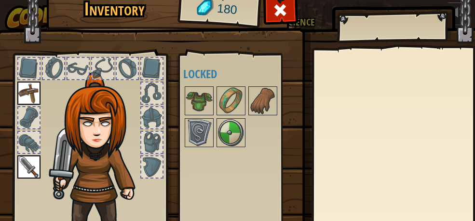
scroll to position [119, 0]
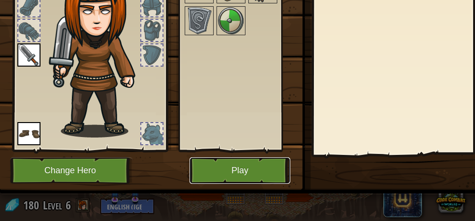
click at [247, 157] on button "Play" at bounding box center [240, 170] width 101 height 27
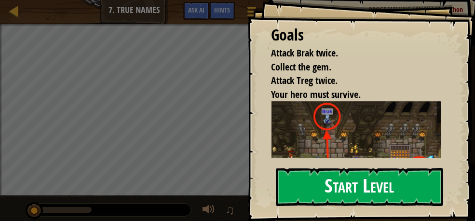
click at [355, 190] on button "Start Level" at bounding box center [360, 187] width 168 height 38
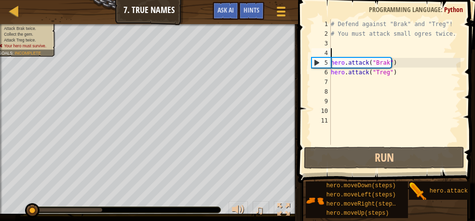
click at [343, 51] on div "# Defend against "Brak" and "Treg"! # You must attack small ogres twice. hero .…" at bounding box center [395, 91] width 132 height 145
type textarea "h"
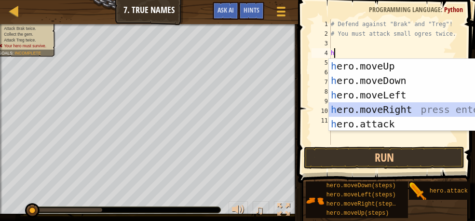
click at [399, 112] on div "h ero.moveUp press enter h ero.moveDown press enter h ero.moveLeft press enter …" at bounding box center [420, 109] width 182 height 101
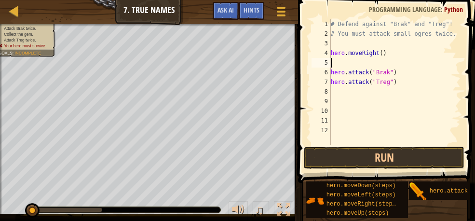
type textarea "h"
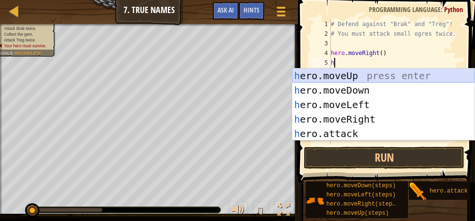
click at [328, 72] on div "h ero.moveUp press enter h ero.moveDown press enter h ero.moveLeft press enter …" at bounding box center [383, 118] width 182 height 101
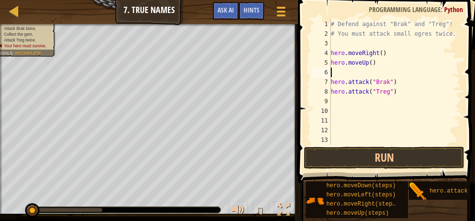
type textarea "h"
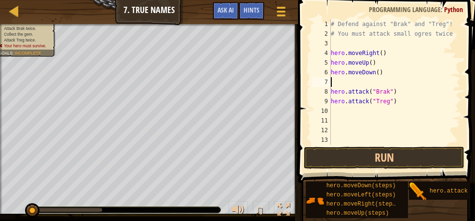
scroll to position [0, 0]
type textarea "h"
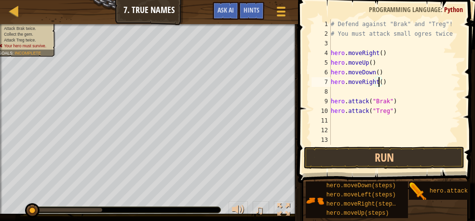
click at [378, 83] on div "# Defend against "Brak" and "Treg"! # You must attack small ogres twice. hero .…" at bounding box center [391, 91] width 124 height 145
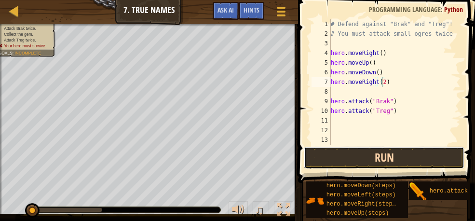
click at [368, 158] on button "Run" at bounding box center [384, 158] width 161 height 22
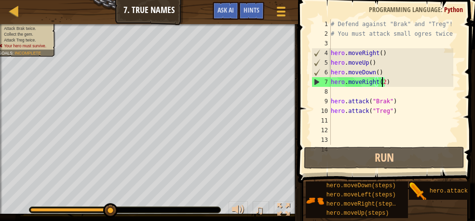
type textarea "hero.moveRight()"
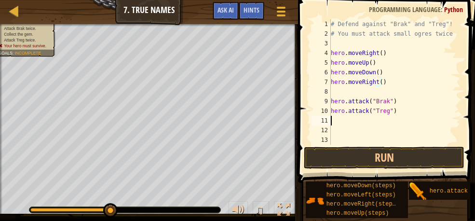
click at [423, 117] on div "# Defend against "Brak" and "Treg"! # You must attack small ogres twice. hero .…" at bounding box center [391, 91] width 124 height 145
click at [391, 155] on button "Run" at bounding box center [384, 158] width 161 height 22
click at [380, 80] on div "# Defend against "Brak" and "Treg"! # You must attack small ogres twice. hero .…" at bounding box center [391, 91] width 124 height 145
type textarea "h"
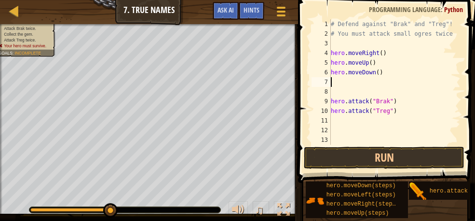
type textarea "h"
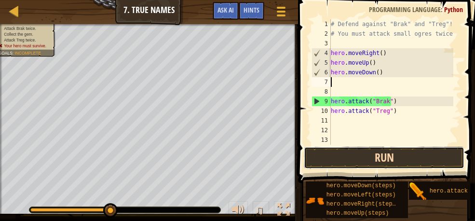
click at [433, 150] on button "Run" at bounding box center [384, 158] width 161 height 22
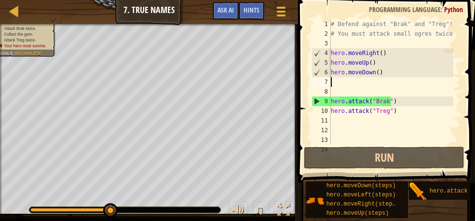
type textarea "h"
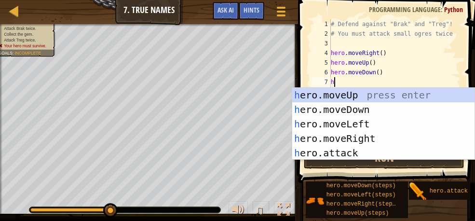
drag, startPoint x: 417, startPoint y: 79, endPoint x: 401, endPoint y: 78, distance: 16.4
click at [417, 78] on div "# Defend against "Brak" and "Treg"! # You must attack small ogres twice. hero .…" at bounding box center [391, 91] width 124 height 145
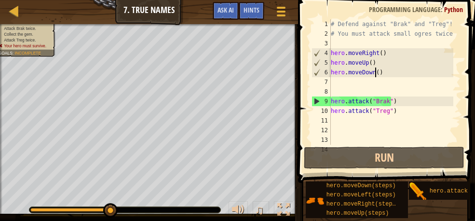
click at [378, 74] on div "# Defend against "Brak" and "Treg"! # You must attack small ogres twice. hero .…" at bounding box center [391, 91] width 124 height 145
type textarea "hero.moveDown(2"
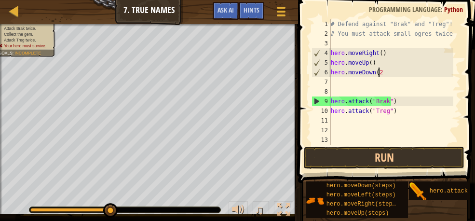
scroll to position [4, 3]
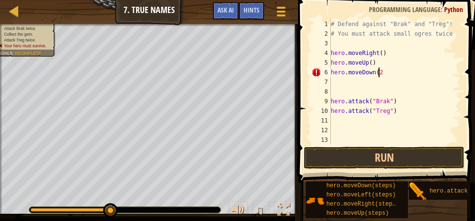
click at [389, 88] on div "# Defend against "Brak" and "Treg"! # You must attack small ogres twice. hero .…" at bounding box center [391, 91] width 124 height 145
click at [385, 74] on div "# Defend against "Brak" and "Treg"! # You must attack small ogres twice. hero .…" at bounding box center [391, 91] width 124 height 145
type textarea "h"
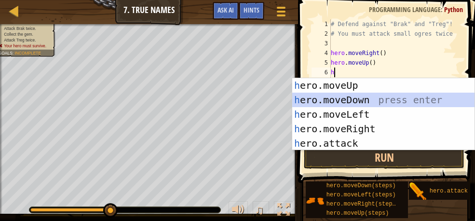
click at [327, 102] on div "h ero.moveUp press enter h ero.moveDown press enter h ero.moveLeft press enter …" at bounding box center [383, 128] width 182 height 101
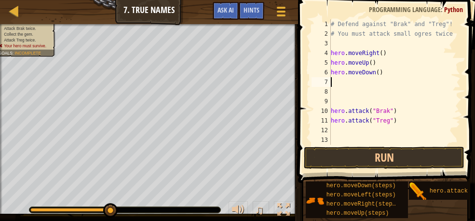
click at [376, 72] on div "# Defend against "Brak" and "Treg"! # You must attack small ogres twice. hero .…" at bounding box center [391, 91] width 124 height 145
type textarea "hero.moveDown(2)"
click at [400, 84] on div "# Defend against "Brak" and "Treg"! # You must attack small ogres twice. hero .…" at bounding box center [391, 91] width 124 height 145
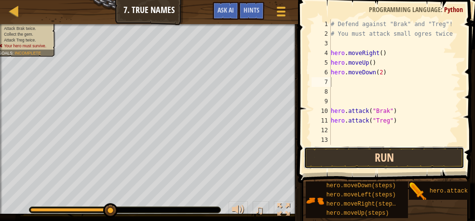
drag, startPoint x: 372, startPoint y: 150, endPoint x: 378, endPoint y: 148, distance: 6.1
click at [374, 150] on button "Run" at bounding box center [384, 158] width 161 height 22
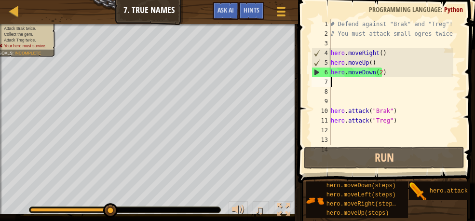
click at [377, 68] on div "# Defend against "Brak" and "Treg"! # You must attack small ogres twice. hero .…" at bounding box center [391, 91] width 124 height 145
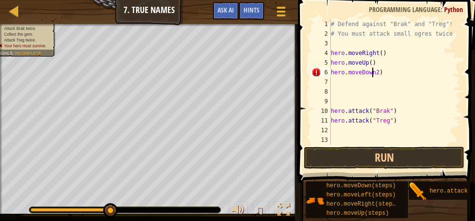
click at [384, 73] on div "# Defend against "Brak" and "Treg"! # You must attack small ogres twice. hero .…" at bounding box center [391, 91] width 124 height 145
type textarea "h"
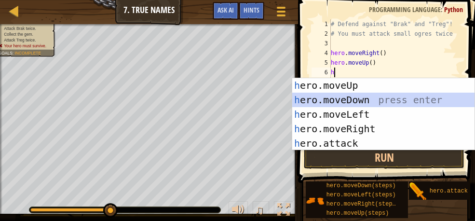
click at [345, 103] on div "h ero.moveUp press enter h ero.moveDown press enter h ero.moveLeft press enter …" at bounding box center [383, 128] width 182 height 101
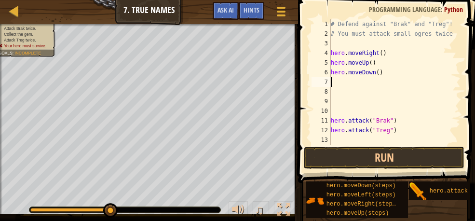
scroll to position [0, 0]
click at [17, 12] on div at bounding box center [15, 11] width 12 height 12
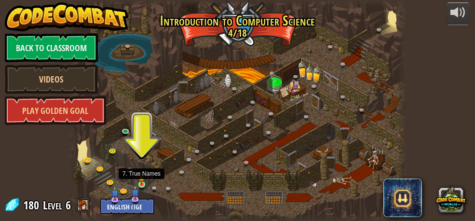
click at [142, 177] on img at bounding box center [141, 177] width 7 height 15
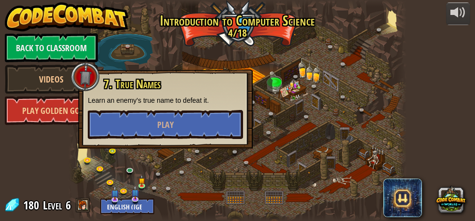
drag, startPoint x: 159, startPoint y: 68, endPoint x: 159, endPoint y: 89, distance: 20.7
click at [159, 77] on div "25. Kithgard Gates (Locked) Escape the Kithgard dungeons, and don't let the gua…" at bounding box center [237, 110] width 338 height 221
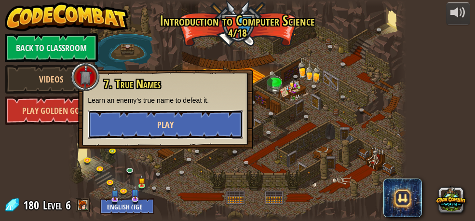
click at [170, 122] on span "Play" at bounding box center [165, 125] width 16 height 12
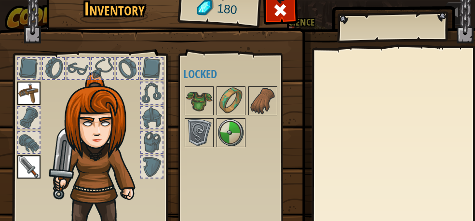
scroll to position [119, 0]
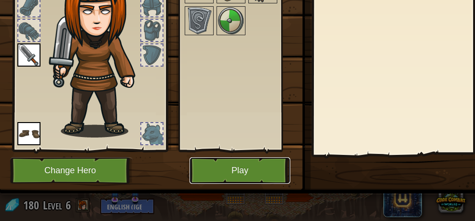
click at [245, 157] on button "Play" at bounding box center [240, 170] width 101 height 27
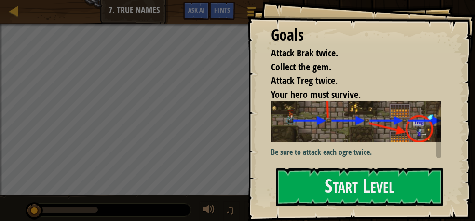
scroll to position [36, 0]
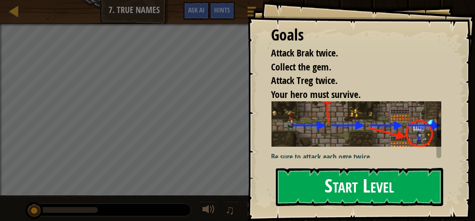
click at [358, 174] on button "Start Level" at bounding box center [360, 187] width 168 height 38
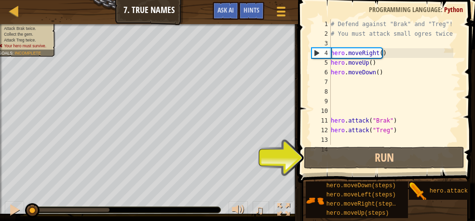
click at [378, 55] on div "# Defend against "Brak" and "Treg"! # You must attack small ogres twice. hero .…" at bounding box center [391, 91] width 124 height 145
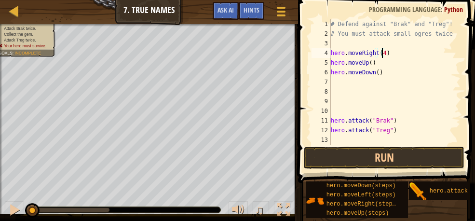
click at [387, 70] on div "# Defend against "Brak" and "Treg"! # You must attack small ogres twice. hero .…" at bounding box center [391, 91] width 124 height 145
type textarea "h"
click at [377, 65] on div "# Defend against "Brak" and "Treg"! # You must attack small ogres twice. hero .…" at bounding box center [391, 91] width 124 height 145
type textarea "h"
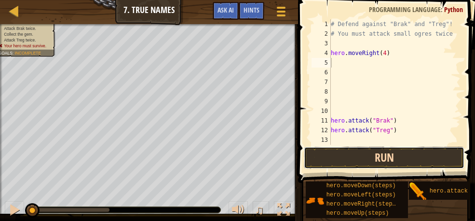
click at [345, 154] on button "Run" at bounding box center [384, 158] width 161 height 22
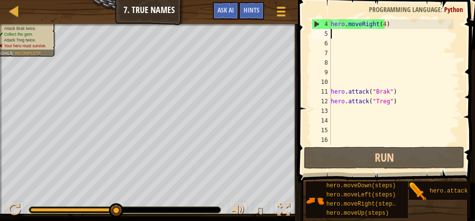
scroll to position [29, 0]
click at [394, 101] on div "hero . moveRight ( 4 ) hero . attack ( "Brak" ) hero . attack ( "Treg" )" at bounding box center [391, 91] width 124 height 145
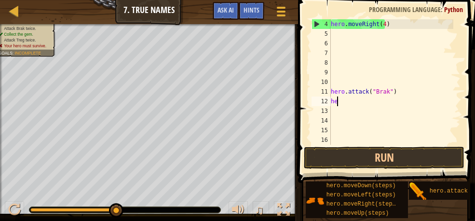
type textarea "h"
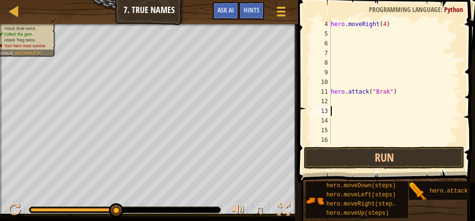
click at [334, 112] on div "hero . moveRight ( 4 ) hero . attack ( "Brak" )" at bounding box center [391, 91] width 124 height 145
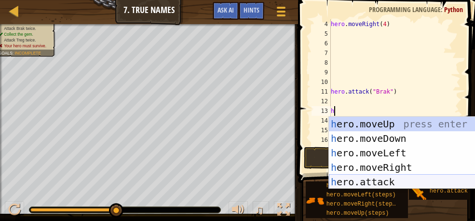
click at [398, 182] on div "h ero.moveUp press enter h ero.moveDown press enter h ero.moveLeft press enter …" at bounding box center [420, 167] width 182 height 101
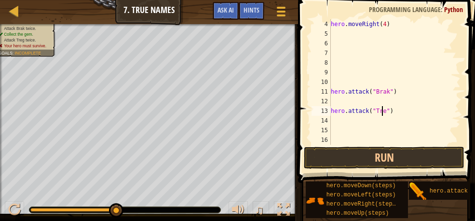
scroll to position [4, 4]
type textarea "hero.attack("Treg")"
click at [363, 136] on div "hero . moveRight ( 4 ) hero . attack ( "Brak" ) hero . attack ( "Treg" )" at bounding box center [391, 91] width 124 height 145
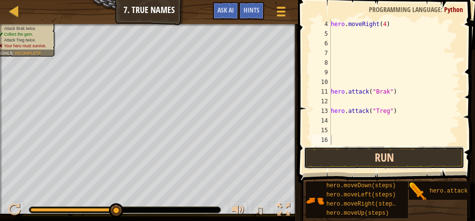
click at [372, 148] on button "Run" at bounding box center [384, 158] width 161 height 22
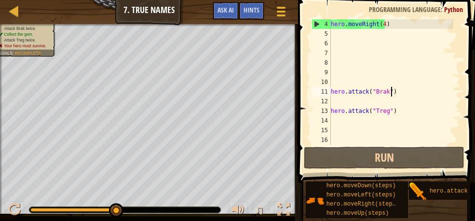
click at [394, 89] on div "hero . moveRight ( 4 ) hero . attack ( "Brak" ) hero . attack ( "Treg" )" at bounding box center [391, 91] width 124 height 145
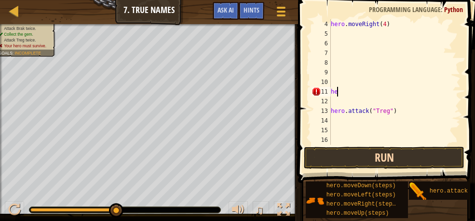
type textarea "h"
click at [338, 103] on div "hero . moveRight ( 4 ) hero . attack ( "Treg" )" at bounding box center [391, 91] width 124 height 145
click at [332, 120] on div "hero . moveRight ( 4 ) hero . attack ( "Treg" )" at bounding box center [391, 91] width 124 height 145
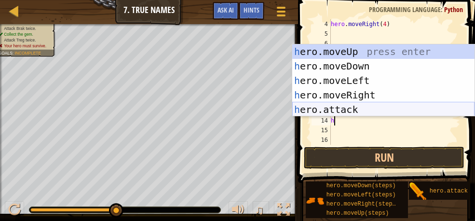
click at [343, 112] on div "h ero.moveUp press enter h ero.moveDown press enter h ero.moveLeft press enter …" at bounding box center [383, 94] width 182 height 101
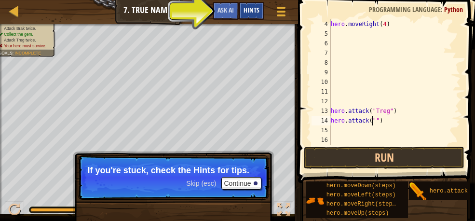
click at [251, 7] on span "Hints" at bounding box center [252, 9] width 16 height 9
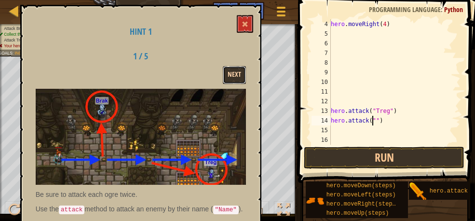
click at [239, 69] on button "Next" at bounding box center [234, 75] width 23 height 18
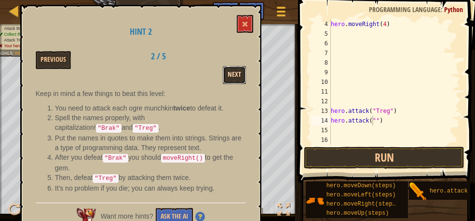
click at [238, 70] on button "Next" at bounding box center [234, 75] width 23 height 18
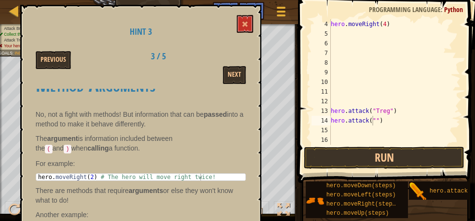
scroll to position [31, 0]
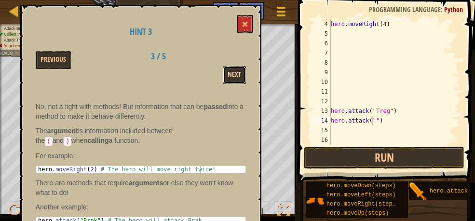
click at [230, 76] on button "Next" at bounding box center [234, 75] width 23 height 18
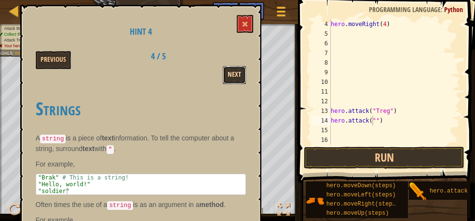
click at [230, 76] on button "Next" at bounding box center [234, 75] width 23 height 18
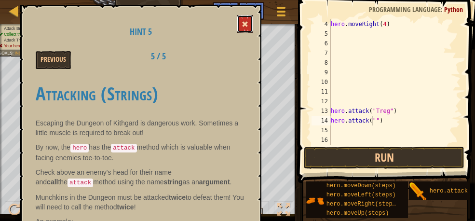
click at [246, 19] on button at bounding box center [245, 24] width 16 height 18
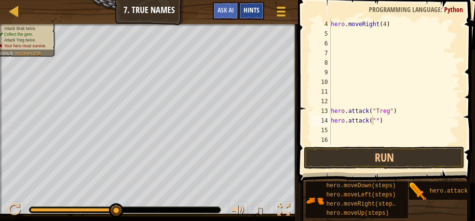
click at [246, 13] on span "Hints" at bounding box center [252, 9] width 16 height 9
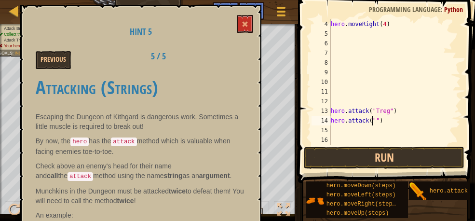
scroll to position [0, 0]
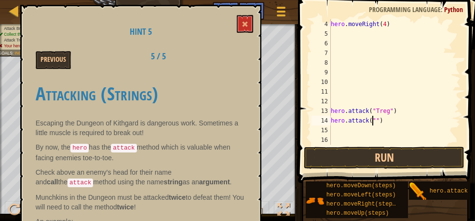
click at [41, 59] on h2 "5 / 5" at bounding box center [141, 57] width 210 height 10
click at [48, 60] on h2 "5 / 5" at bounding box center [141, 57] width 210 height 10
click at [152, 53] on h2 "5 / 5" at bounding box center [141, 57] width 210 height 10
click at [45, 153] on p "By now, the hero has the attack method which is valuable when facing enemies to…" at bounding box center [141, 152] width 210 height 20
drag, startPoint x: 33, startPoint y: 154, endPoint x: 93, endPoint y: 167, distance: 61.7
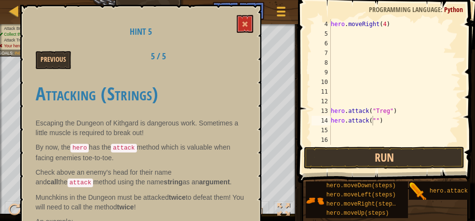
click at [93, 167] on div "Hint 5 Previous 5 / 5 Attacking (Strings) Escaping the Dungeon of Kithgard is d…" at bounding box center [140, 129] width 241 height 249
click at [152, 28] on span "Hint 5" at bounding box center [141, 32] width 22 height 12
click at [159, 56] on h2 "5 / 5" at bounding box center [141, 57] width 210 height 10
click at [152, 53] on h2 "5 / 5" at bounding box center [141, 57] width 210 height 10
click at [127, 100] on h1 "Attacking (Strings)" at bounding box center [141, 93] width 210 height 20
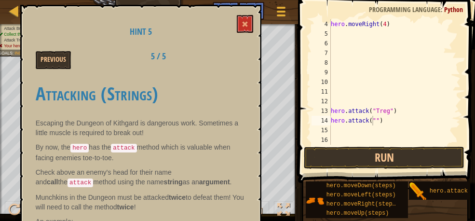
click at [58, 106] on div "Attacking (Strings) Escaping the Dungeon of Kithgard is dangerous work. Sometim…" at bounding box center [141, 153] width 210 height 159
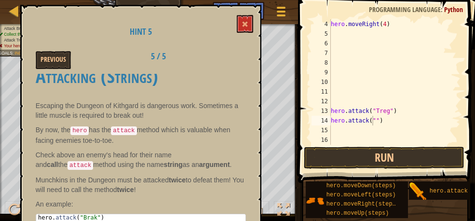
scroll to position [22, 0]
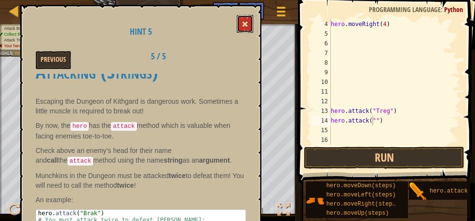
click at [243, 23] on span at bounding box center [245, 24] width 7 height 7
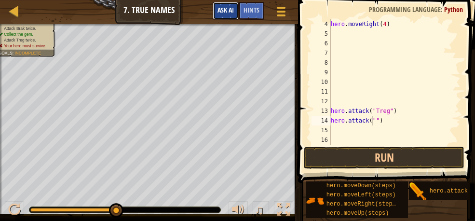
click at [224, 12] on span "Ask AI" at bounding box center [226, 9] width 16 height 9
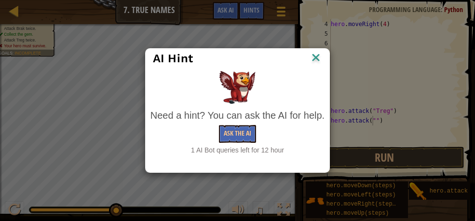
click at [316, 53] on img at bounding box center [316, 58] width 13 height 14
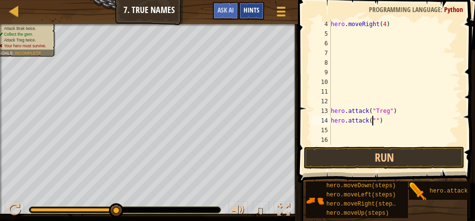
click at [247, 15] on div "Hints" at bounding box center [252, 11] width 26 height 18
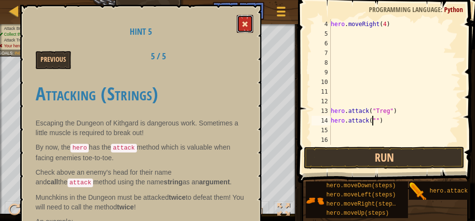
click at [248, 18] on button at bounding box center [245, 24] width 16 height 18
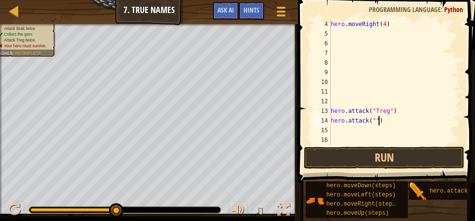
click at [380, 124] on div "hero . moveRight ( 4 ) hero . attack ( "Treg" ) hero . attack ( "" )" at bounding box center [391, 91] width 124 height 145
type textarea "h"
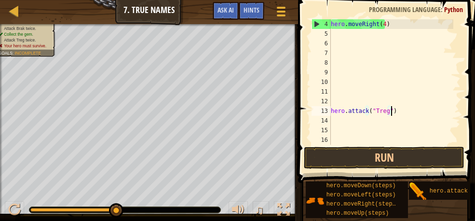
click at [393, 113] on div "hero . moveRight ( 4 ) hero . attack ( "Treg" )" at bounding box center [391, 91] width 124 height 145
type textarea "h"
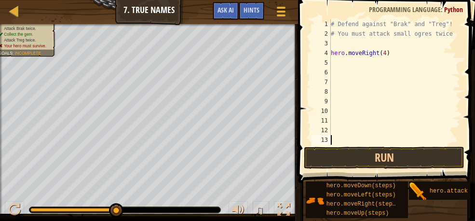
scroll to position [29, 0]
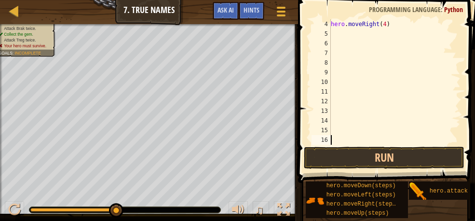
click at [334, 140] on div "hero . moveRight ( 4 )" at bounding box center [391, 91] width 124 height 145
click at [332, 130] on div "hero . moveRight ( 4 )" at bounding box center [391, 91] width 124 height 145
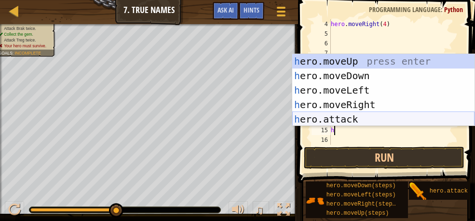
click at [349, 121] on div "h ero.moveUp press enter h ero.moveDown press enter h ero.moveLeft press enter …" at bounding box center [383, 104] width 182 height 101
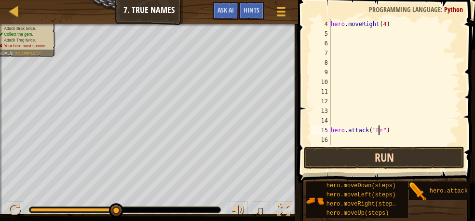
scroll to position [4, 4]
type textarea "hero.attack("Brak")"
click at [336, 139] on div "hero . moveRight ( 4 ) hero . attack ( "Brak" )" at bounding box center [391, 91] width 124 height 145
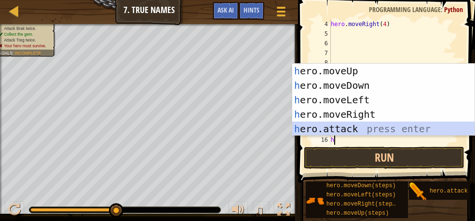
click at [332, 132] on div "h ero.moveUp press enter h ero.moveDown press enter h ero.moveLeft press enter …" at bounding box center [383, 114] width 182 height 101
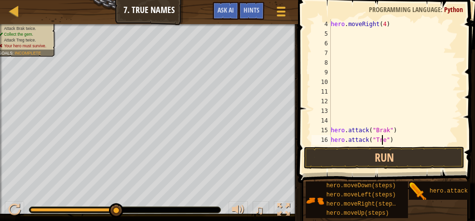
scroll to position [4, 4]
type textarea "hero.attack("Treg")"
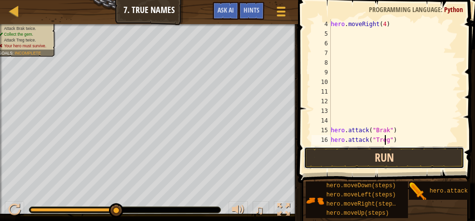
click at [381, 152] on button "Run" at bounding box center [384, 158] width 161 height 22
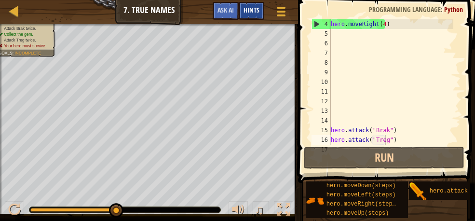
click at [253, 9] on span "Hints" at bounding box center [252, 9] width 16 height 9
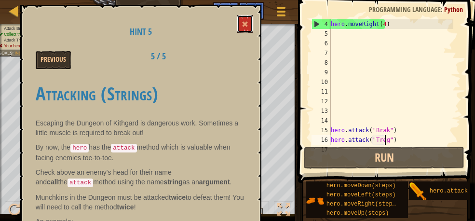
click at [247, 19] on button at bounding box center [245, 24] width 16 height 18
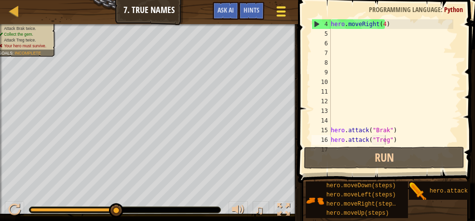
click at [278, 10] on div at bounding box center [280, 11] width 13 height 14
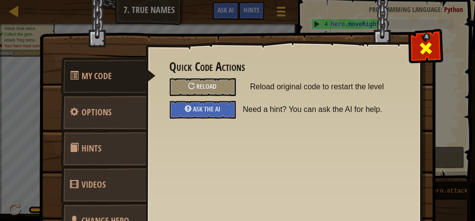
click at [429, 49] on div at bounding box center [425, 46] width 30 height 30
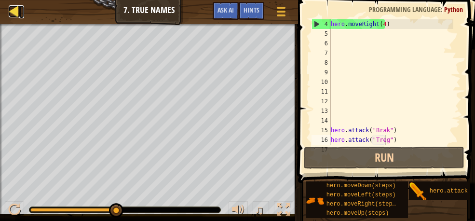
click at [20, 14] on div at bounding box center [15, 11] width 12 height 12
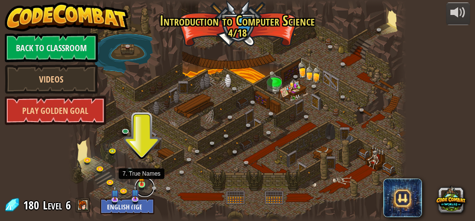
click at [140, 186] on link at bounding box center [144, 186] width 19 height 19
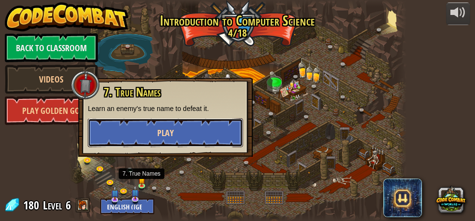
click at [219, 131] on button "Play" at bounding box center [165, 132] width 155 height 29
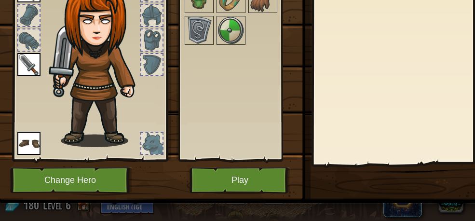
scroll to position [119, 0]
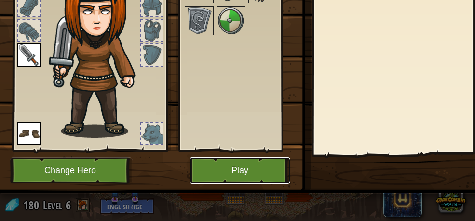
click at [250, 164] on button "Play" at bounding box center [240, 170] width 101 height 27
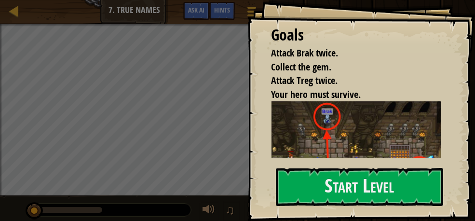
click at [332, 134] on img at bounding box center [360, 141] width 177 height 81
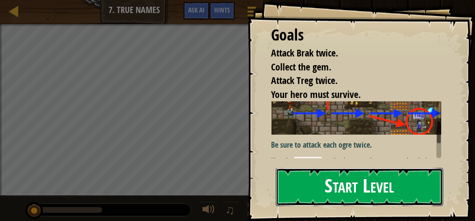
click at [353, 182] on button "Start Level" at bounding box center [360, 187] width 168 height 38
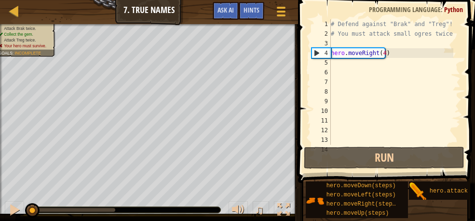
click at [388, 54] on div "# Defend against "Brak" and "Treg"! # You must attack small ogres twice. hero .…" at bounding box center [391, 91] width 124 height 145
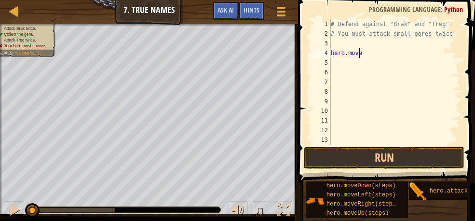
type textarea "h"
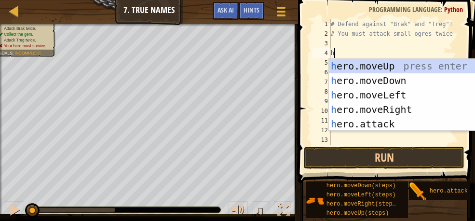
scroll to position [4, 0]
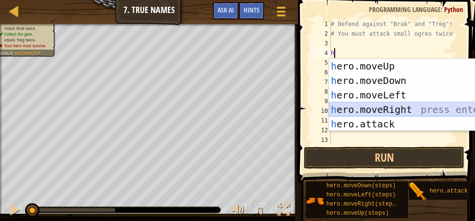
click at [397, 109] on div "h ero.moveUp press enter h ero.moveDown press enter h ero.moveLeft press enter …" at bounding box center [420, 109] width 182 height 101
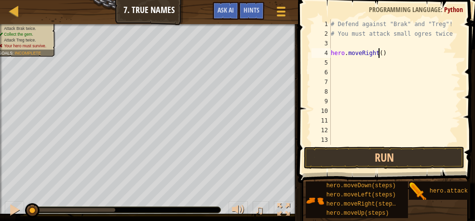
click at [378, 53] on div "# Defend against "Brak" and "Treg"! # You must attack small ogres twice. hero .…" at bounding box center [391, 91] width 124 height 145
type textarea "hero.moveRight(4)"
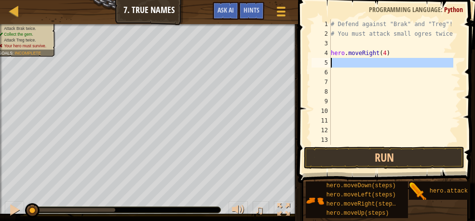
click at [330, 60] on div "5" at bounding box center [321, 63] width 19 height 10
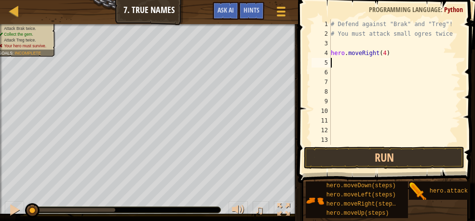
click at [336, 63] on div "# Defend against "Brak" and "Treg"! # You must attack small ogres twice. hero .…" at bounding box center [391, 91] width 124 height 145
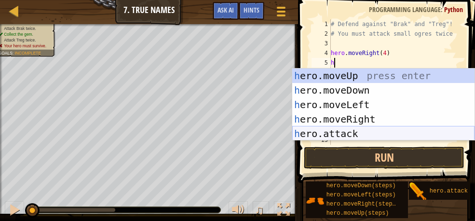
click at [348, 131] on div "h ero.moveUp press enter h ero.moveDown press enter h ero.moveLeft press enter …" at bounding box center [383, 118] width 182 height 101
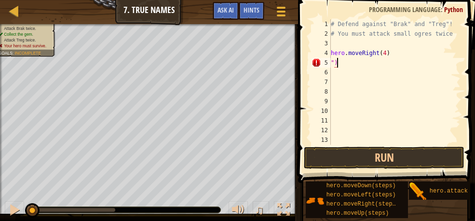
click at [338, 64] on div "# Defend against "Brak" and "Treg"! # You must attack small ogres twice. hero .…" at bounding box center [391, 91] width 124 height 145
type textarea """
click at [381, 52] on div "# Defend against "Brak" and "Treg"! # You must attack small ogres twice. hero .…" at bounding box center [391, 91] width 124 height 145
type textarea "hero.moveRight()"
click at [373, 74] on div "# Defend against "Brak" and "Treg"! # You must attack small ogres twice. hero .…" at bounding box center [391, 91] width 124 height 145
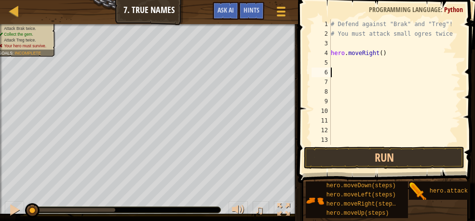
click at [332, 62] on div "# Defend against "Brak" and "Treg"! # You must attack small ogres twice. hero .…" at bounding box center [391, 91] width 124 height 145
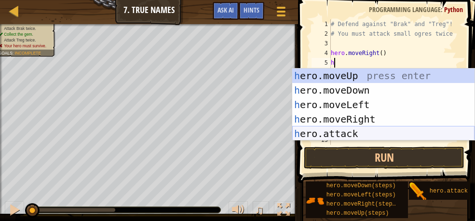
click at [346, 132] on div "h ero.moveUp press enter h ero.moveDown press enter h ero.moveLeft press enter …" at bounding box center [383, 118] width 182 height 101
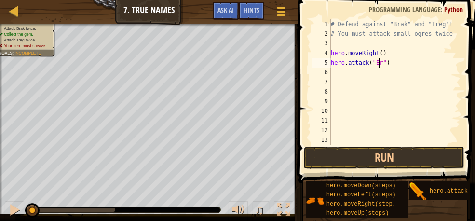
scroll to position [4, 4]
type textarea "hero.attack("Brak")"
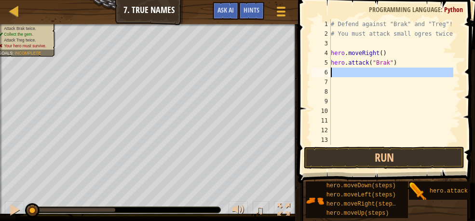
click at [332, 77] on div "# Defend against "Brak" and "Treg"! # You must attack small ogres twice. hero .…" at bounding box center [391, 91] width 124 height 145
type textarea "h"
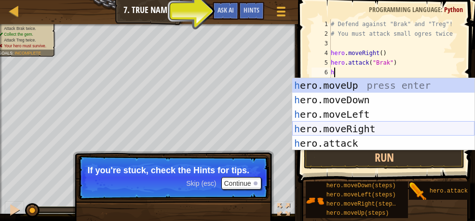
click at [355, 130] on div "h ero.moveUp press enter h ero.moveDown press enter h ero.moveLeft press enter …" at bounding box center [383, 128] width 182 height 101
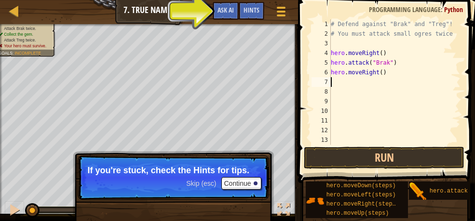
click at [380, 75] on div "# Defend against "Brak" and "Treg"! # You must attack small ogres twice. hero .…" at bounding box center [391, 91] width 124 height 145
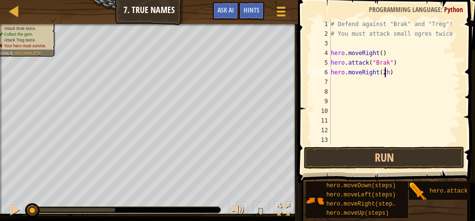
scroll to position [4, 4]
type textarea "hero.moveRight(2)"
drag, startPoint x: 339, startPoint y: 84, endPoint x: 344, endPoint y: 68, distance: 17.7
click at [339, 82] on div "# Defend against "Brak" and "Treg"! # You must attack small ogres twice. hero .…" at bounding box center [391, 91] width 124 height 145
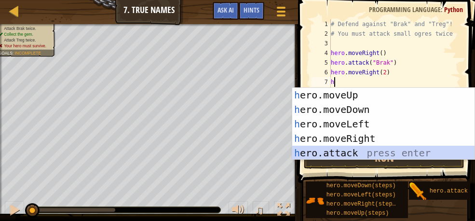
click at [353, 154] on div "h ero.moveUp press enter h ero.moveDown press enter h ero.moveLeft press enter …" at bounding box center [383, 138] width 182 height 101
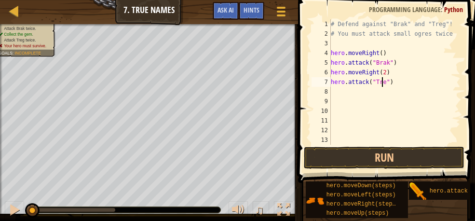
scroll to position [4, 4]
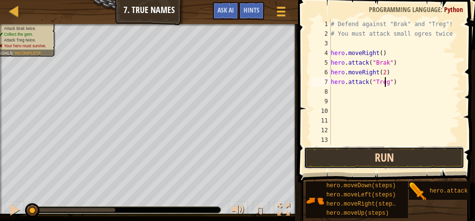
click at [375, 159] on button "Run" at bounding box center [384, 158] width 161 height 22
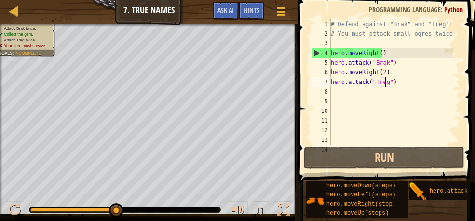
click at [385, 52] on div "# Defend against "Brak" and "Treg"! # You must attack small ogres twice. hero .…" at bounding box center [391, 91] width 124 height 145
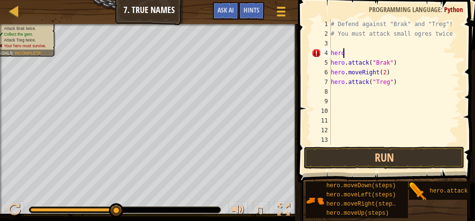
scroll to position [4, 0]
type textarea "h"
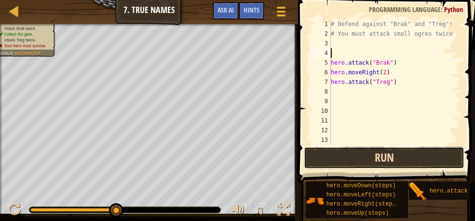
click at [368, 157] on button "Run" at bounding box center [384, 158] width 161 height 22
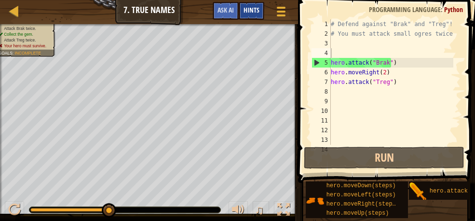
click at [246, 13] on span "Hints" at bounding box center [252, 9] width 16 height 9
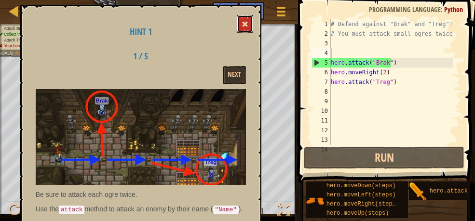
click at [246, 21] on span at bounding box center [245, 24] width 7 height 7
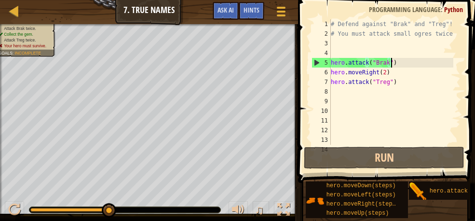
click at [390, 65] on div "# Defend against "Brak" and "Treg"! # You must attack small ogres twice. hero .…" at bounding box center [391, 91] width 124 height 145
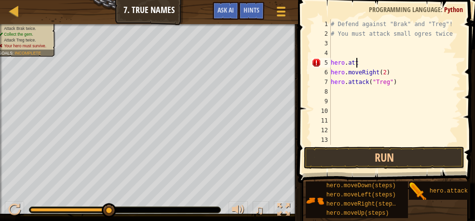
type textarea "h"
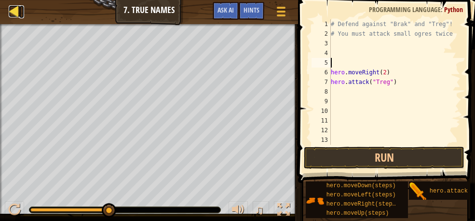
click at [13, 13] on div at bounding box center [15, 11] width 12 height 12
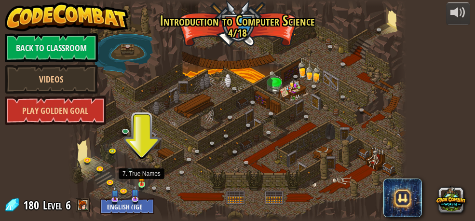
click at [140, 184] on img at bounding box center [141, 177] width 7 height 15
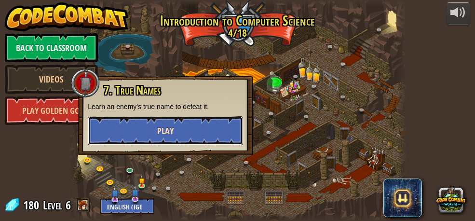
click at [160, 131] on span "Play" at bounding box center [165, 131] width 16 height 12
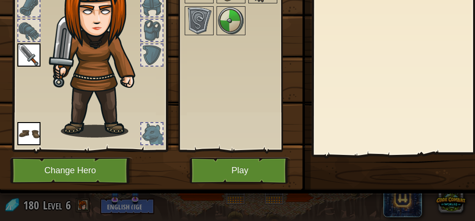
scroll to position [119, 0]
click at [253, 166] on button "Play" at bounding box center [240, 170] width 101 height 27
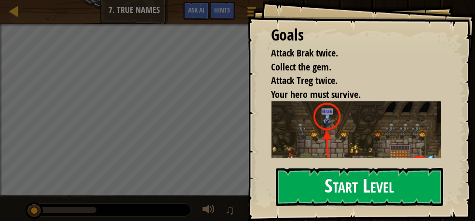
click at [358, 175] on button "Start Level" at bounding box center [360, 187] width 168 height 38
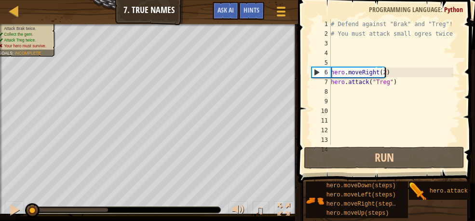
click at [390, 75] on div "# Defend against "Brak" and "Treg"! # You must attack small ogres twice. hero .…" at bounding box center [391, 91] width 124 height 145
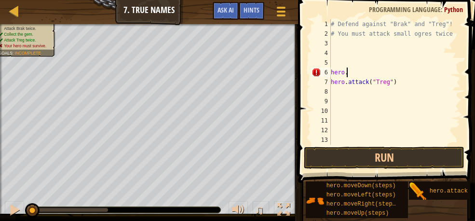
type textarea "h"
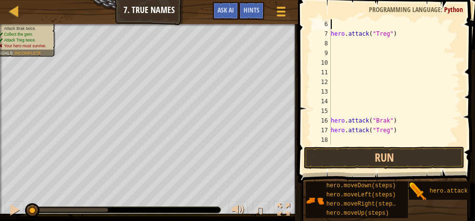
scroll to position [48, 0]
drag, startPoint x: 394, startPoint y: 130, endPoint x: 386, endPoint y: 125, distance: 8.9
click at [391, 127] on div "hero . attack ( "Treg" ) hero . attack ( "Brak" ) hero . attack ( "Treg" )" at bounding box center [391, 91] width 124 height 145
type textarea "h"
click at [390, 117] on div "hero . attack ( "Treg" ) hero . attack ( "Brak" )" at bounding box center [391, 91] width 124 height 145
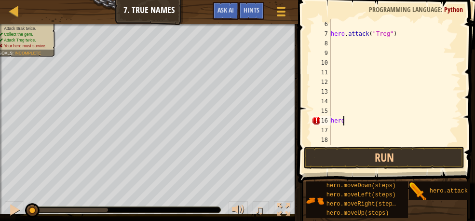
type textarea "h"
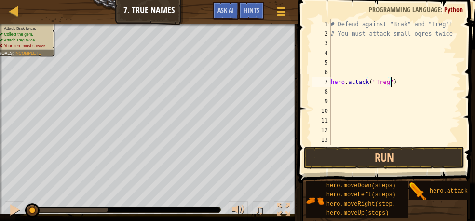
click at [393, 79] on div "# Defend against "Brak" and "Treg"! # You must attack small ogres twice. hero .…" at bounding box center [391, 91] width 124 height 145
type textarea "h"
click at [333, 42] on div "# Defend against "Brak" and "Treg"! # You must attack small ogres twice." at bounding box center [391, 91] width 124 height 145
type textarea "h"
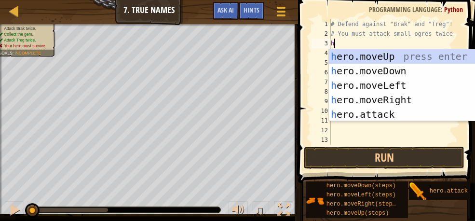
scroll to position [4, 0]
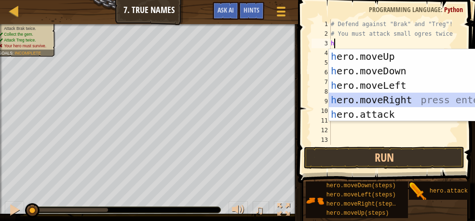
click at [392, 96] on div "h ero.moveUp press enter h ero.moveDown press enter h ero.moveLeft press enter …" at bounding box center [420, 99] width 182 height 101
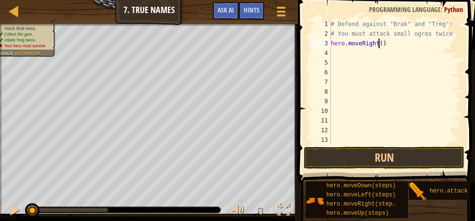
click at [378, 41] on div "# Defend against "Brak" and "Treg"! # You must attack small ogres twice. hero .…" at bounding box center [391, 91] width 124 height 145
type textarea "hero.moveRight(4)"
click at [334, 50] on div "# Defend against "Brak" and "Treg"! # You must attack small ogres twice. hero .…" at bounding box center [391, 91] width 124 height 145
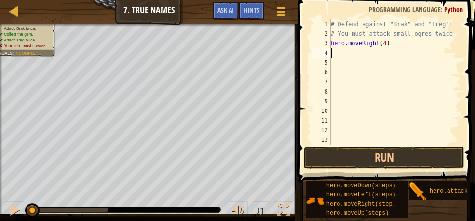
scroll to position [4, 0]
type textarea "h"
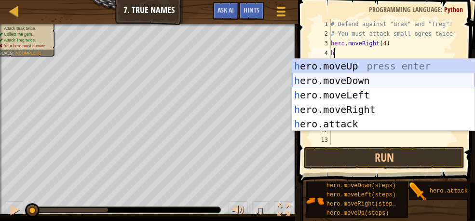
click at [342, 83] on div "h ero.moveUp press enter h ero.moveDown press enter h ero.moveLeft press enter …" at bounding box center [383, 109] width 182 height 101
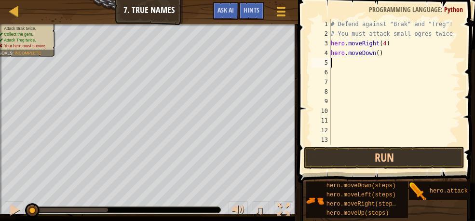
type textarea "h"
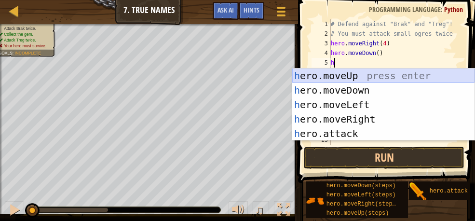
click at [320, 72] on div "h ero.moveUp press enter h ero.moveDown press enter h ero.moveLeft press enter …" at bounding box center [383, 118] width 182 height 101
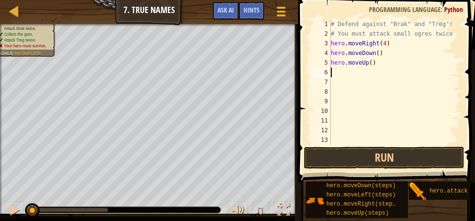
type textarea "h"
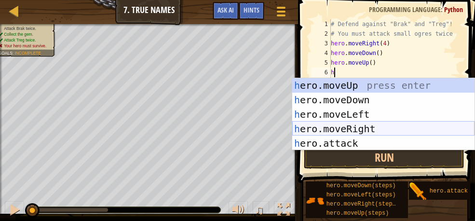
click at [371, 123] on div "h ero.moveUp press enter h ero.moveDown press enter h ero.moveLeft press enter …" at bounding box center [383, 128] width 182 height 101
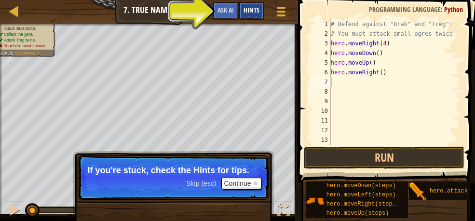
click at [251, 8] on span "Hints" at bounding box center [252, 9] width 16 height 9
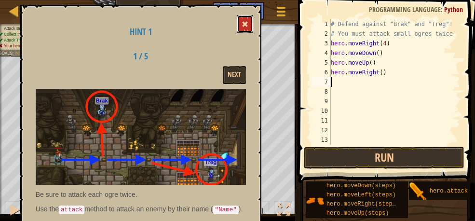
click at [245, 23] on span at bounding box center [245, 24] width 7 height 7
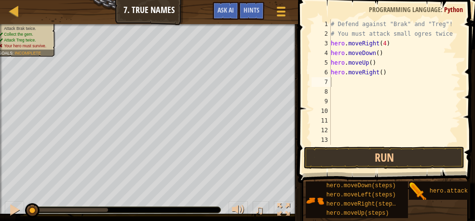
click at [388, 75] on div "# Defend against "Brak" and "Treg"! # You must attack small ogres twice. hero .…" at bounding box center [391, 91] width 124 height 145
type textarea "h"
click at [383, 42] on div "# Defend against "Brak" and "Treg"! # You must attack small ogres twice. hero .…" at bounding box center [391, 91] width 124 height 145
type textarea "h"
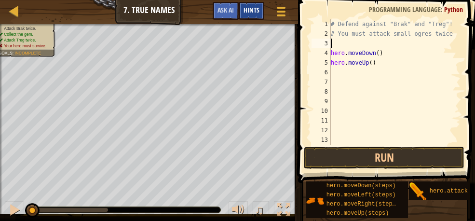
click at [254, 3] on div "Hints" at bounding box center [252, 11] width 26 height 18
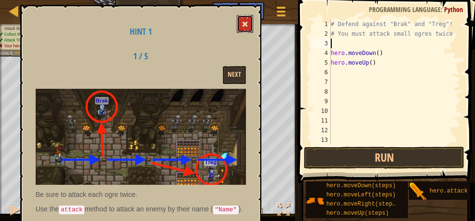
click at [246, 23] on span at bounding box center [245, 24] width 7 height 7
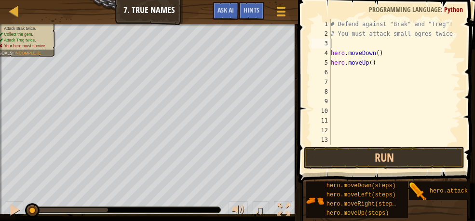
click at [381, 53] on div "# Defend against "Brak" and "Treg"! # You must attack small ogres twice. hero .…" at bounding box center [391, 91] width 124 height 145
type textarea "h"
click at [378, 65] on div "# Defend against "Brak" and "Treg"! # You must attack small ogres twice. hero .…" at bounding box center [391, 91] width 124 height 145
type textarea "h"
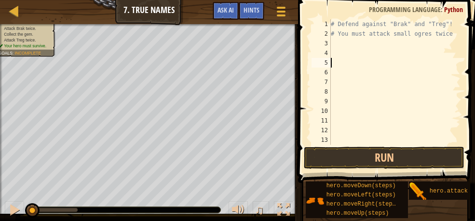
click at [334, 46] on div "# Defend against "Brak" and "Treg"! # You must attack small ogres twice." at bounding box center [391, 91] width 124 height 145
type textarea "h"
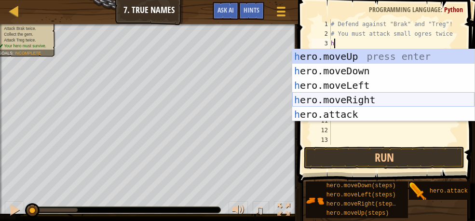
click at [368, 96] on div "h ero.moveUp press enter h ero.moveDown press enter h ero.moveLeft press enter …" at bounding box center [383, 99] width 182 height 101
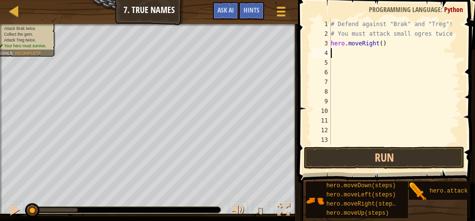
type textarea "h"
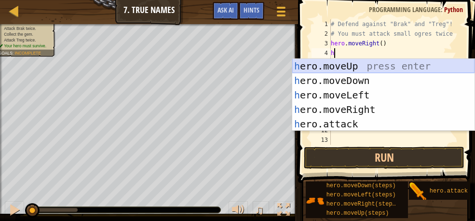
click at [334, 65] on div "h ero.moveUp press enter h ero.moveDown press enter h ero.moveLeft press enter …" at bounding box center [383, 109] width 182 height 101
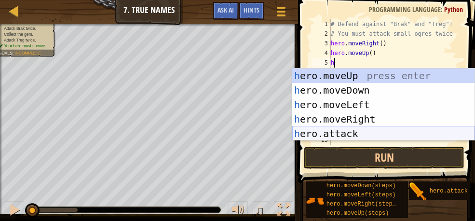
click at [342, 128] on div "h ero.moveUp press enter h ero.moveDown press enter h ero.moveLeft press enter …" at bounding box center [383, 118] width 182 height 101
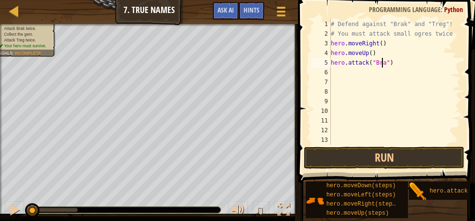
scroll to position [4, 4]
type textarea "hero.attack("Brak")"
click at [332, 72] on div "# Defend against "Brak" and "Treg"! # You must attack small ogres twice. hero .…" at bounding box center [391, 91] width 124 height 145
type textarea "k"
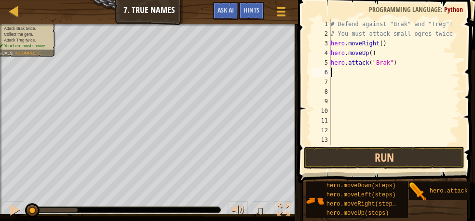
type textarea "h"
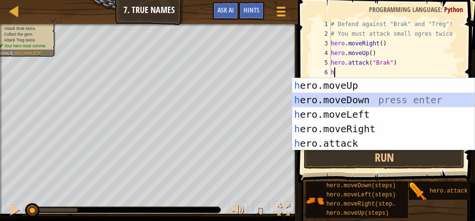
click at [347, 99] on div "h ero.moveUp press enter h ero.moveDown press enter h ero.moveLeft press enter …" at bounding box center [383, 128] width 182 height 101
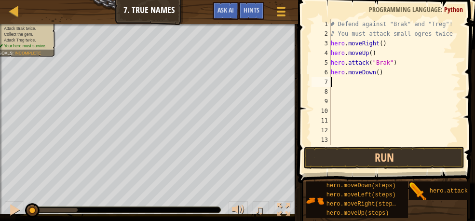
type textarea "h"
click at [252, 14] on span "Hints" at bounding box center [252, 9] width 16 height 9
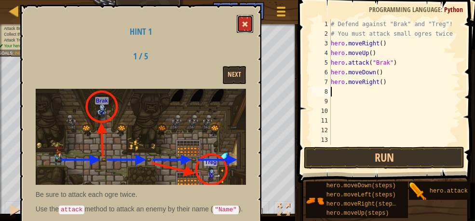
click at [240, 19] on button at bounding box center [245, 24] width 16 height 18
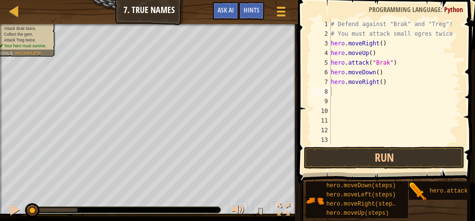
click at [336, 90] on div "# Defend against "Brak" and "Treg"! # You must attack small ogres twice. hero .…" at bounding box center [391, 91] width 124 height 145
type textarea "h"
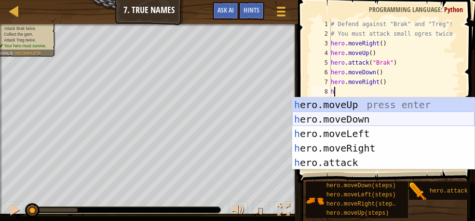
click at [349, 121] on div "h ero.moveUp press enter h ero.moveDown press enter h ero.moveLeft press enter …" at bounding box center [383, 147] width 182 height 101
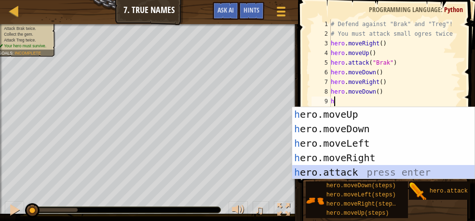
click at [383, 175] on div "h ero.moveUp press enter h ero.moveDown press enter h ero.moveLeft press enter …" at bounding box center [383, 157] width 182 height 101
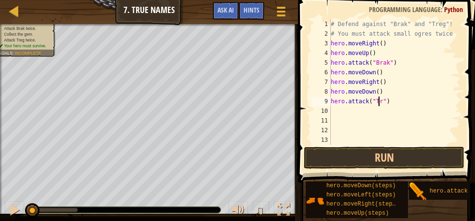
scroll to position [4, 4]
type textarea "hero.attack("Treg")"
click at [257, 2] on div "Hints" at bounding box center [252, 11] width 26 height 18
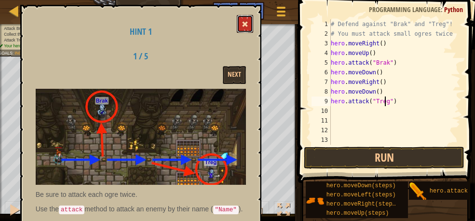
click at [239, 25] on button at bounding box center [245, 24] width 16 height 18
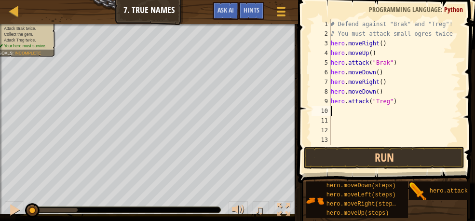
click at [333, 108] on div "# Defend against "Brak" and "Treg"! # You must attack small ogres twice. hero .…" at bounding box center [391, 91] width 124 height 145
type textarea "h"
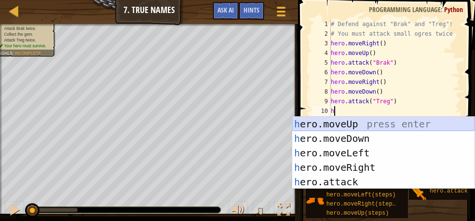
click at [340, 122] on div "h ero.moveUp press enter h ero.moveDown press enter h ero.moveLeft press enter …" at bounding box center [383, 167] width 182 height 101
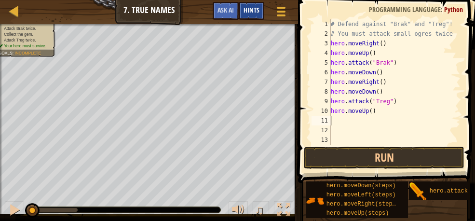
click at [242, 16] on div "Hints" at bounding box center [252, 11] width 26 height 18
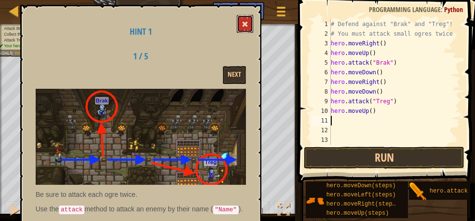
click at [245, 25] on span at bounding box center [245, 24] width 7 height 7
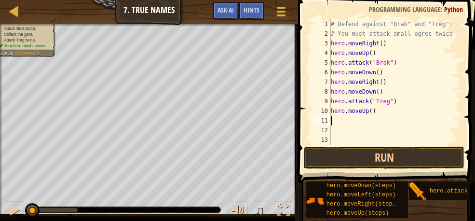
click at [341, 117] on div "# Defend against "Brak" and "Treg"! # You must attack small ogres twice. hero .…" at bounding box center [391, 91] width 124 height 145
type textarea "h"
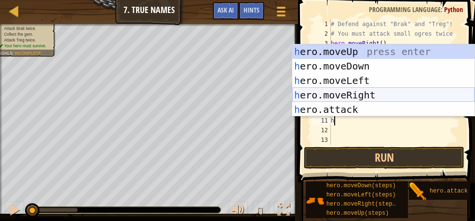
click at [373, 92] on div "h ero.moveUp press enter h ero.moveDown press enter h ero.moveLeft press enter …" at bounding box center [383, 94] width 182 height 101
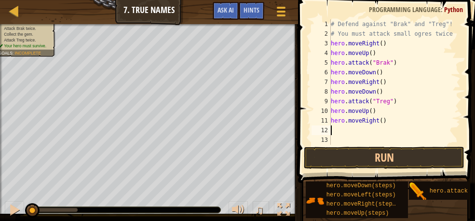
click at [379, 122] on div "# Defend against "Brak" and "Treg"! # You must attack small ogres twice. hero .…" at bounding box center [391, 91] width 124 height 145
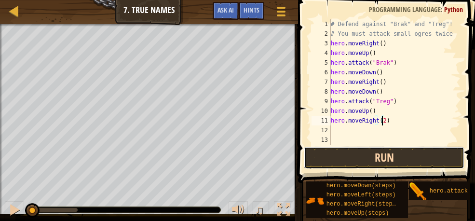
click at [358, 152] on button "Run" at bounding box center [384, 158] width 161 height 22
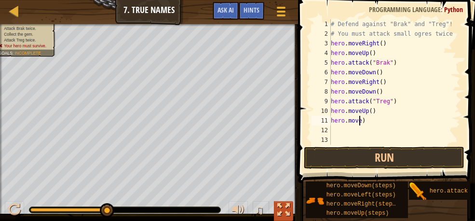
scroll to position [4, 1]
type textarea ")"
click at [341, 118] on div "# Defend against "Brak" and "Treg"! # You must attack small ogres twice. hero .…" at bounding box center [391, 91] width 124 height 145
click at [373, 109] on div "# Defend against "Brak" and "Treg"! # You must attack small ogres twice. hero .…" at bounding box center [391, 91] width 124 height 145
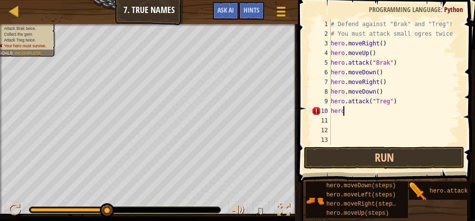
type textarea "h"
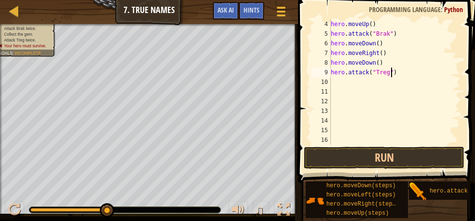
click at [392, 74] on div "hero . moveUp ( ) hero . attack ( "Brak" ) hero . moveDown ( ) hero . moveRight…" at bounding box center [391, 91] width 124 height 145
type textarea "h"
click at [382, 66] on div "hero . moveUp ( ) hero . attack ( "Brak" ) hero . moveDown ( ) hero . moveRight…" at bounding box center [391, 91] width 124 height 145
type textarea "h"
click at [382, 54] on div "hero . moveUp ( ) hero . attack ( "Brak" ) hero . moveDown ( ) hero . moveRight…" at bounding box center [391, 91] width 124 height 145
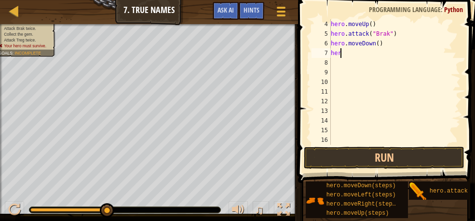
type textarea "h"
click at [375, 40] on div "hero . moveUp ( ) hero . attack ( "Brak" ) hero . moveDown ( )" at bounding box center [391, 91] width 124 height 145
click at [378, 41] on div "hero . moveUp ( ) hero . attack ( "Brak" ) hero . moveDown ( )" at bounding box center [391, 91] width 124 height 145
type textarea "h"
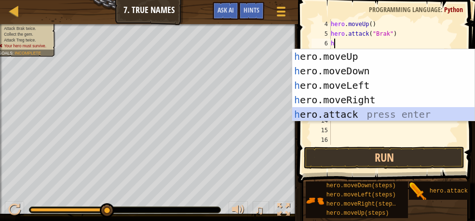
click at [363, 118] on div "h ero.moveUp press enter h ero.moveDown press enter h ero.moveLeft press enter …" at bounding box center [383, 99] width 182 height 101
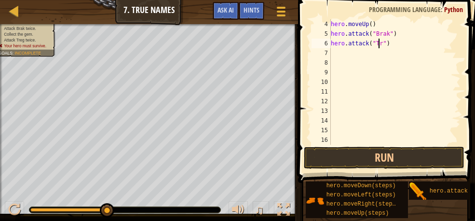
scroll to position [4, 4]
type textarea "hero.attack("Treg")"
click at [336, 53] on div "hero . moveUp ( ) hero . attack ( "Brak" ) hero . attack ( "Treg" )" at bounding box center [391, 91] width 124 height 145
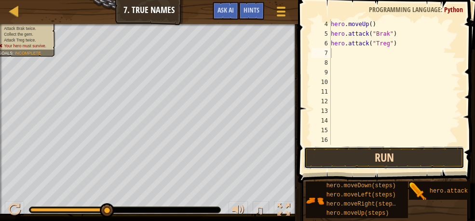
click at [392, 160] on button "Run" at bounding box center [384, 158] width 161 height 22
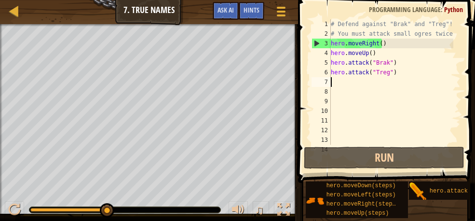
scroll to position [0, 0]
click at [15, 7] on div at bounding box center [15, 11] width 12 height 12
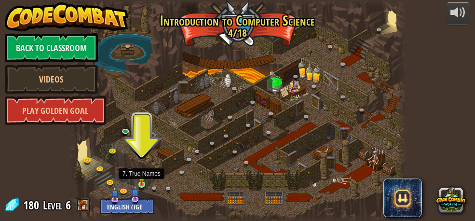
click at [142, 180] on img at bounding box center [141, 177] width 7 height 15
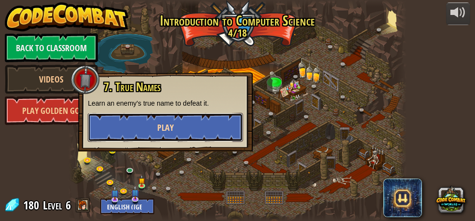
click at [178, 123] on button "Play" at bounding box center [165, 127] width 155 height 29
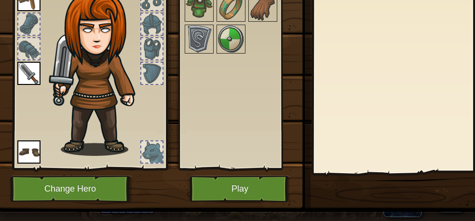
scroll to position [119, 0]
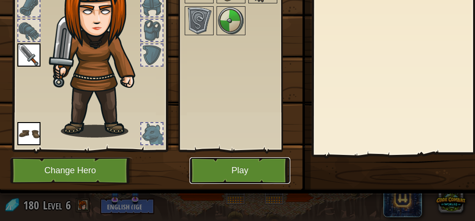
click at [237, 158] on button "Play" at bounding box center [240, 170] width 101 height 27
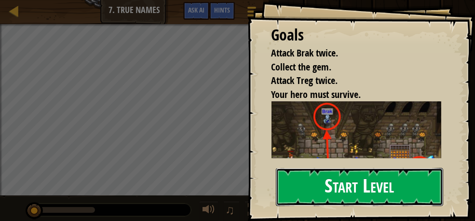
click at [333, 181] on button "Start Level" at bounding box center [360, 187] width 168 height 38
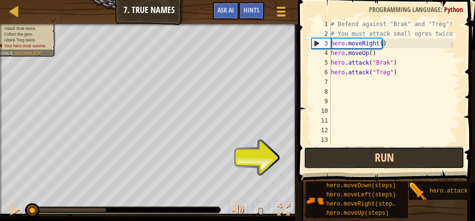
click at [354, 155] on button "Run" at bounding box center [384, 158] width 161 height 22
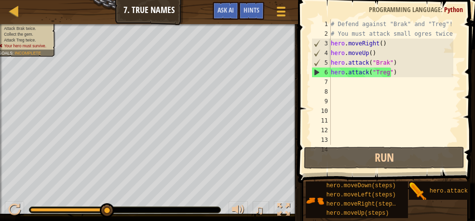
click at [316, 70] on div "6" at bounding box center [321, 73] width 19 height 10
click at [331, 64] on div "# Defend against "Brak" and "Treg"! # You must attack small ogres twice. hero .…" at bounding box center [391, 91] width 124 height 145
click at [333, 60] on div "# Defend against "Brak" and "Treg"! # You must attack small ogres twice. hero .…" at bounding box center [391, 91] width 124 height 145
click at [395, 71] on div "# Defend against "Brak" and "Treg"! # You must attack small ogres twice. hero .…" at bounding box center [391, 91] width 124 height 145
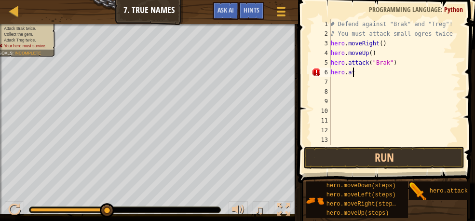
type textarea "h"
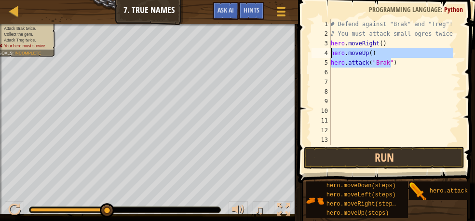
click at [289, 50] on div "Map Introduction to Computer Science 7. True Names Game Menu Done Hints Ask AI …" at bounding box center [237, 134] width 475 height 268
type textarea "hero.moveUp() hero.attack("Brak")"
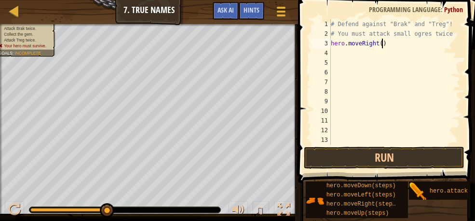
click at [390, 46] on div "# Defend against "Brak" and "Treg"! # You must attack small ogres twice. hero .…" at bounding box center [391, 91] width 124 height 145
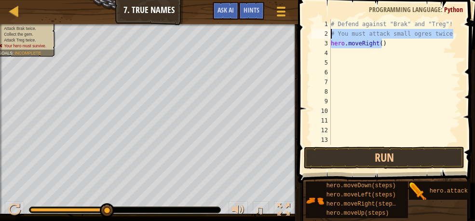
drag, startPoint x: 391, startPoint y: 46, endPoint x: 303, endPoint y: 38, distance: 88.2
click at [303, 38] on div "hero.moveRight() 1 2 3 4 5 6 7 8 9 10 11 12 13 14 # Defend against "Brak" and "…" at bounding box center [385, 110] width 180 height 211
type textarea "# You must attack small ogres twice. hero.moveRight()"
click at [427, 73] on div "# Defend against "Brak" and "Treg"! # You must attack small ogres twice. hero .…" at bounding box center [391, 91] width 124 height 145
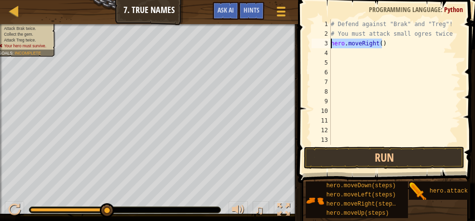
drag, startPoint x: 394, startPoint y: 47, endPoint x: 299, endPoint y: 45, distance: 95.0
click at [299, 45] on div "1 2 3 4 5 6 7 8 9 10 11 12 13 14 # Defend against "Brak" and "Treg"! # You must…" at bounding box center [385, 110] width 180 height 211
type textarea "hero.moveRight()"
click at [11, 209] on div at bounding box center [14, 210] width 13 height 13
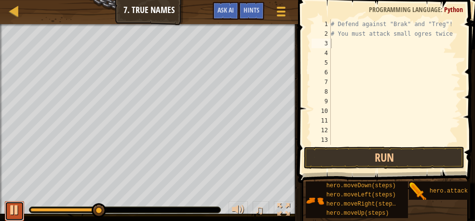
click at [14, 209] on div at bounding box center [14, 210] width 13 height 13
click at [228, 13] on span "Ask AI" at bounding box center [226, 9] width 16 height 9
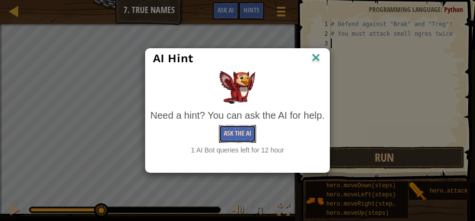
click at [245, 135] on button "Ask the AI" at bounding box center [237, 134] width 37 height 18
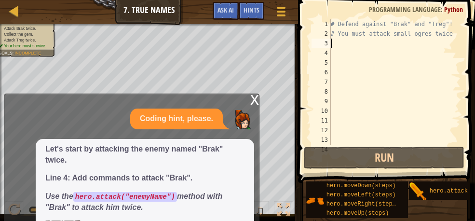
click at [83, 194] on code "hero.attack("enemyName")" at bounding box center [125, 197] width 104 height 10
click at [81, 198] on code "hero.attack("enemyName")" at bounding box center [125, 197] width 104 height 10
click at [97, 197] on code "hero.attack("enemyName")" at bounding box center [125, 197] width 104 height 10
click at [172, 123] on p "Coding hint, please." at bounding box center [176, 118] width 73 height 11
click at [254, 98] on div "x" at bounding box center [254, 99] width 9 height 10
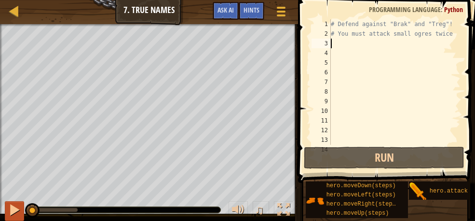
drag, startPoint x: 79, startPoint y: 212, endPoint x: 22, endPoint y: 210, distance: 57.0
click at [22, 210] on div "♫" at bounding box center [149, 207] width 298 height 29
click at [342, 42] on div "# Defend against "Brak" and "Treg"! # You must attack small ogres twice." at bounding box center [391, 91] width 124 height 145
click at [251, 14] on span "Hints" at bounding box center [252, 9] width 16 height 9
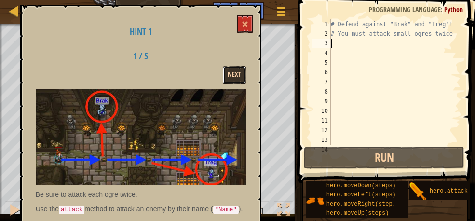
click at [231, 72] on button "Next" at bounding box center [234, 75] width 23 height 18
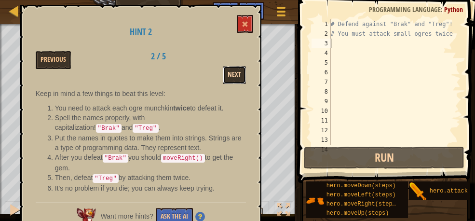
click at [232, 74] on button "Next" at bounding box center [234, 75] width 23 height 18
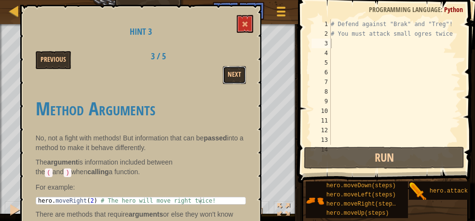
click at [232, 74] on button "Next" at bounding box center [234, 75] width 23 height 18
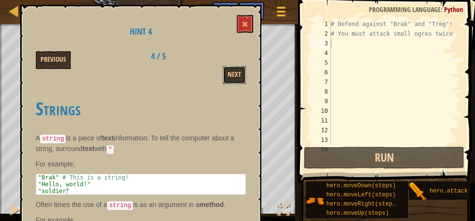
click at [232, 74] on button "Next" at bounding box center [234, 75] width 23 height 18
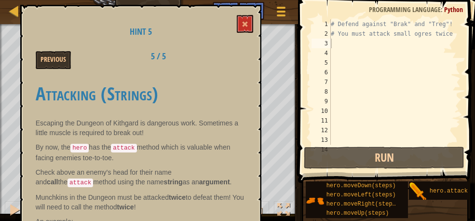
click at [231, 75] on div "Attacking (Strings) Escaping the Dungeon of Kithgard is dangerous work. Sometim…" at bounding box center [141, 153] width 210 height 159
click at [245, 23] on span at bounding box center [245, 24] width 7 height 7
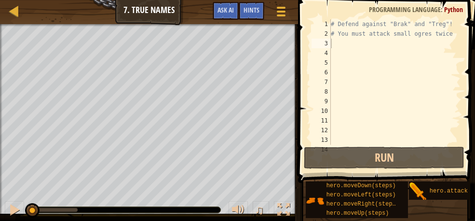
click at [158, 14] on div "Map Introduction to Computer Science 7. True Names Game Menu Done Hints Ask AI" at bounding box center [149, 12] width 298 height 24
click at [280, 7] on span at bounding box center [280, 7] width 9 height 2
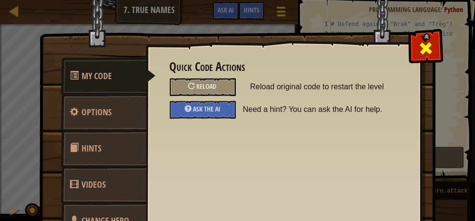
click at [429, 51] on div at bounding box center [425, 46] width 30 height 30
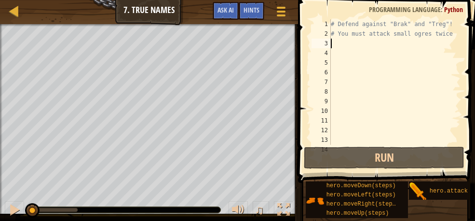
click at [336, 41] on div "# Defend against "Brak" and "Treg"! # You must attack small ogres twice." at bounding box center [391, 91] width 124 height 145
click at [340, 44] on div "# Defend against "Brak" and "Treg"! # You must attack small ogres twice." at bounding box center [391, 91] width 124 height 145
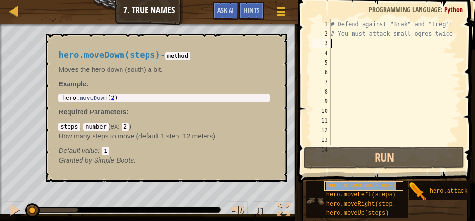
click at [370, 189] on span "hero.moveDown(steps)" at bounding box center [361, 185] width 69 height 7
type textarea "hero.moveDown(2)"
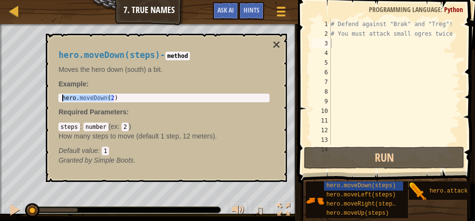
click at [25, 0] on body "Map Introduction to Computer Science 7. True Names Game Menu Done Hints Ask AI …" at bounding box center [237, 0] width 475 height 0
drag, startPoint x: 99, startPoint y: 101, endPoint x: 274, endPoint y: 46, distance: 183.7
click at [274, 46] on button "×" at bounding box center [277, 45] width 8 height 14
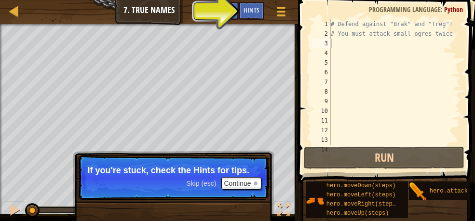
click at [340, 39] on div "# Defend against "Brak" and "Treg"! # You must attack small ogres twice." at bounding box center [391, 91] width 124 height 145
type textarea "# You must attack small ogres twice."
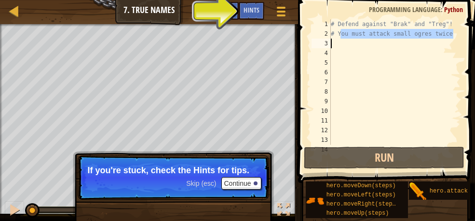
click at [339, 47] on div "# Defend against "Brak" and "Treg"! # You must attack small ogres twice." at bounding box center [391, 81] width 124 height 125
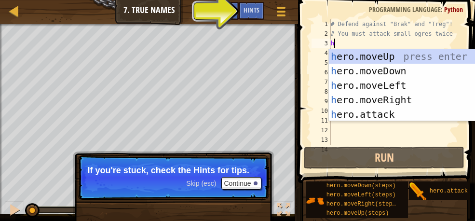
type textarea "h"
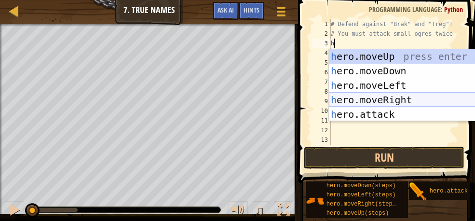
click at [387, 100] on div "h ero.moveUp press enter h ero.moveDown press enter h ero.moveLeft press enter …" at bounding box center [420, 99] width 182 height 101
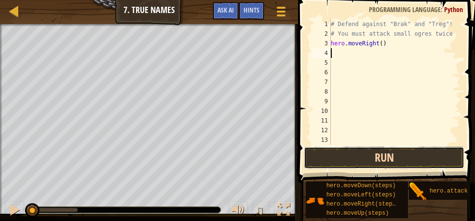
click at [367, 153] on button "Run" at bounding box center [384, 158] width 161 height 22
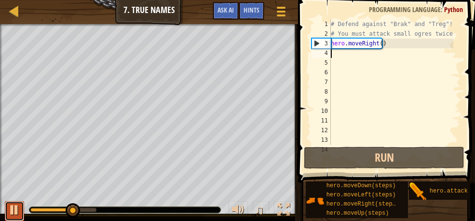
click at [19, 207] on div at bounding box center [14, 210] width 13 height 13
drag, startPoint x: 74, startPoint y: 212, endPoint x: 21, endPoint y: 204, distance: 53.8
click at [21, 204] on div "♫" at bounding box center [149, 207] width 298 height 29
click at [344, 53] on div "# Defend against "Brak" and "Treg"! # You must attack small ogres twice. hero .…" at bounding box center [391, 91] width 124 height 145
type textarea "h"
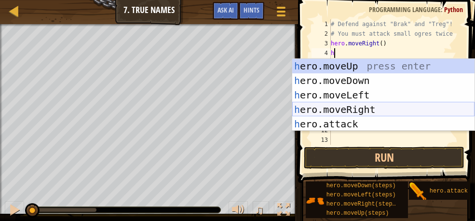
click at [349, 108] on div "h ero.moveUp press enter h ero.moveDown press enter h ero.moveLeft press enter …" at bounding box center [383, 109] width 182 height 101
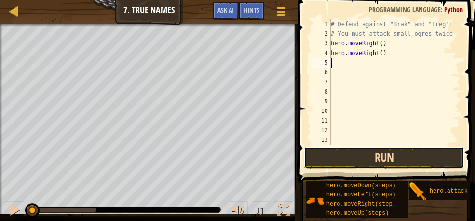
click at [383, 155] on button "Run" at bounding box center [384, 158] width 161 height 22
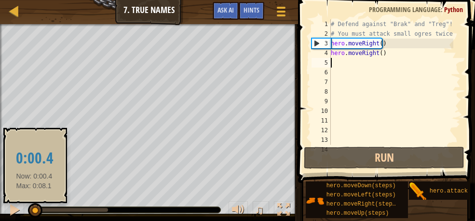
drag, startPoint x: 111, startPoint y: 210, endPoint x: 34, endPoint y: 210, distance: 76.7
click at [34, 210] on div at bounding box center [35, 210] width 14 height 14
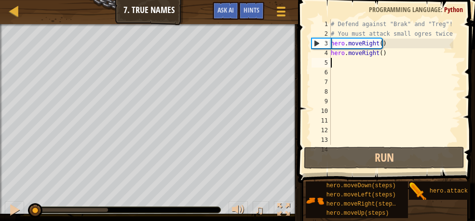
click at [351, 65] on div "# Defend against "Brak" and "Treg"! # You must attack small ogres twice. hero .…" at bounding box center [391, 91] width 124 height 145
click at [345, 64] on div "# Defend against "Brak" and "Treg"! # You must attack small ogres twice. hero .…" at bounding box center [391, 91] width 124 height 145
type textarea "h"
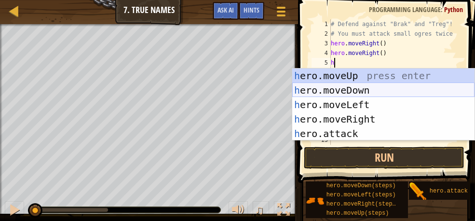
click at [334, 91] on div "h ero.moveUp press enter h ero.moveDown press enter h ero.moveLeft press enter …" at bounding box center [383, 118] width 182 height 101
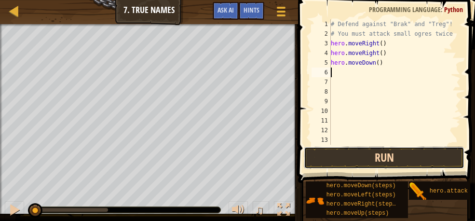
click at [364, 155] on button "Run" at bounding box center [384, 158] width 161 height 22
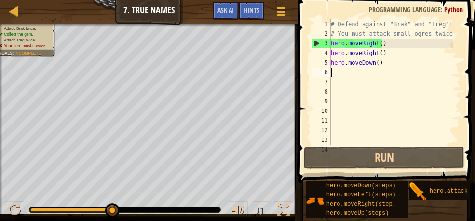
click at [354, 71] on div "# Defend against "Brak" and "Treg"! # You must attack small ogres twice. hero .…" at bounding box center [391, 91] width 124 height 145
type textarea "h"
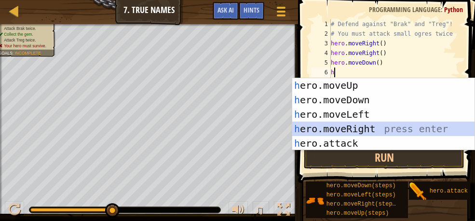
click at [346, 126] on div "h ero.moveUp press enter h ero.moveDown press enter h ero.moveLeft press enter …" at bounding box center [383, 128] width 182 height 101
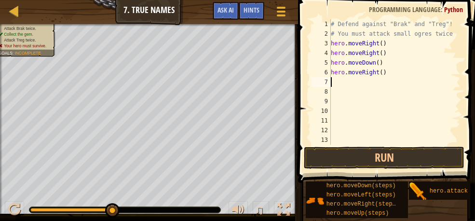
click at [334, 84] on div "# Defend against "Brak" and "Treg"! # You must attack small ogres twice. hero .…" at bounding box center [391, 91] width 124 height 145
type textarea "h"
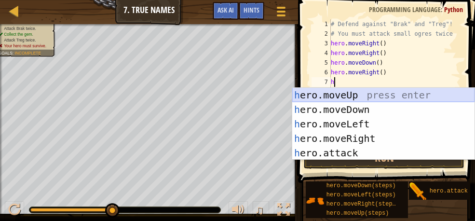
click at [344, 94] on div "h ero.moveUp press enter h ero.moveDown press enter h ero.moveLeft press enter …" at bounding box center [383, 138] width 182 height 101
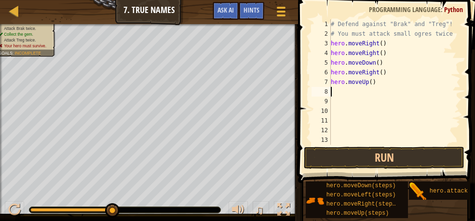
click at [344, 94] on div "# Defend against "Brak" and "Treg"! # You must attack small ogres twice. hero .…" at bounding box center [391, 91] width 124 height 145
type textarea "h"
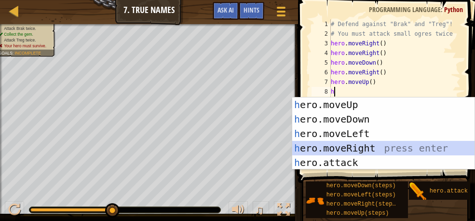
click at [332, 147] on div "h ero.moveUp press enter h ero.moveDown press enter h ero.moveLeft press enter …" at bounding box center [383, 147] width 182 height 101
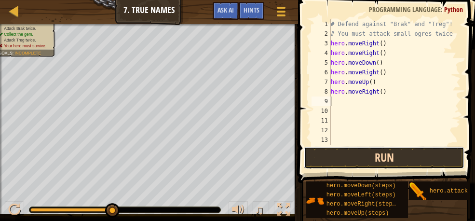
click at [355, 158] on button "Run" at bounding box center [384, 158] width 161 height 22
